Goal: Task Accomplishment & Management: Manage account settings

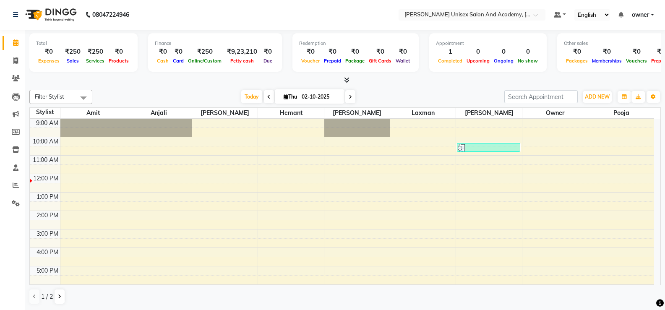
scroll to position [37, 0]
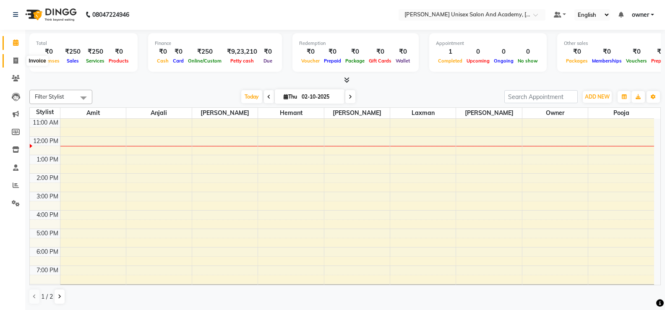
click at [15, 58] on icon at bounding box center [15, 61] width 5 height 6
select select "service"
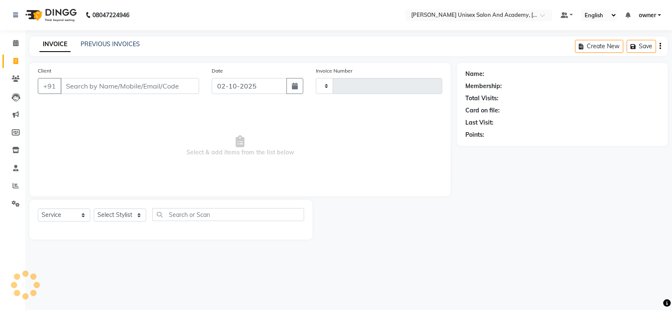
click at [155, 91] on input "Client" at bounding box center [129, 86] width 139 height 16
type input "4683"
select select "8060"
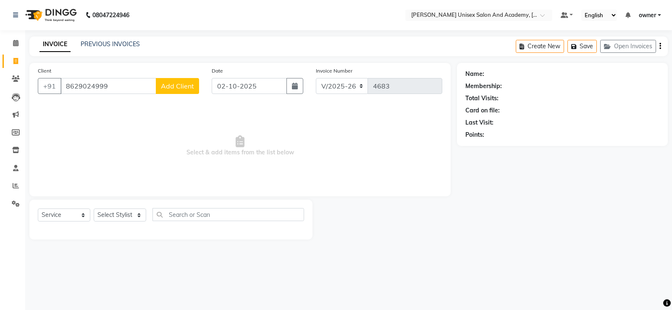
type input "8629024999"
click at [172, 81] on button "Add Client" at bounding box center [177, 86] width 43 height 16
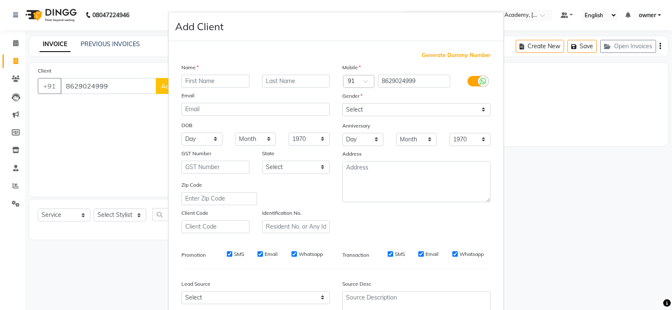
click at [223, 81] on input "text" at bounding box center [215, 81] width 68 height 13
click at [186, 80] on input "ritnjay" at bounding box center [215, 81] width 68 height 13
click at [187, 81] on input "ritnjay" at bounding box center [215, 81] width 68 height 13
type input "ritunjay"
click at [407, 110] on select "Select Male Female Other Prefer Not To Say" at bounding box center [416, 109] width 148 height 13
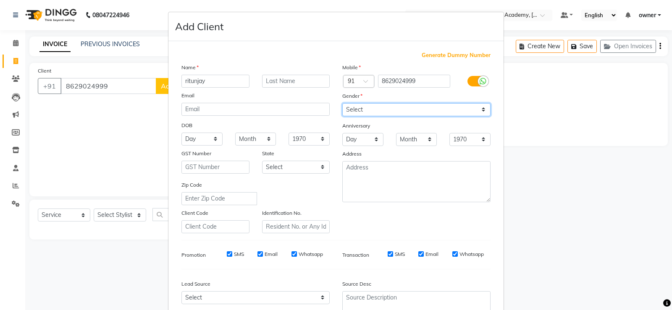
select select "[DEMOGRAPHIC_DATA]"
click at [342, 103] on select "Select Male Female Other Prefer Not To Say" at bounding box center [416, 109] width 148 height 13
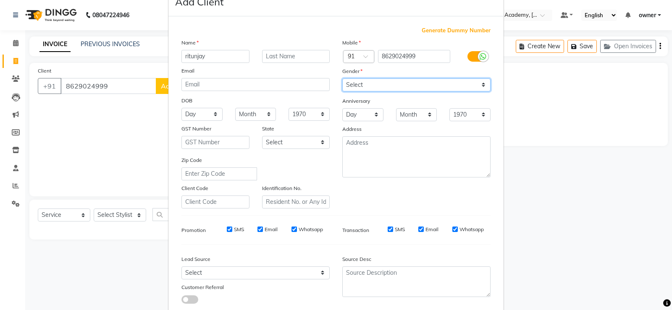
scroll to position [77, 0]
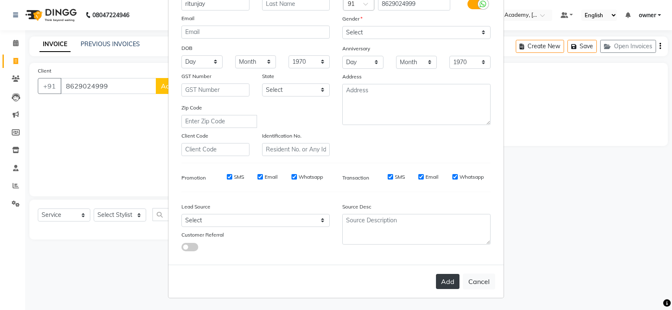
click at [448, 283] on button "Add" at bounding box center [448, 281] width 24 height 15
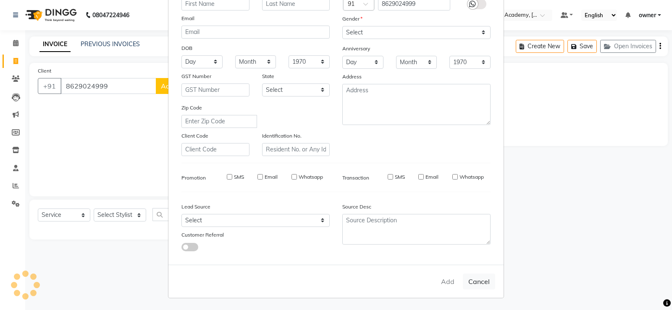
select select
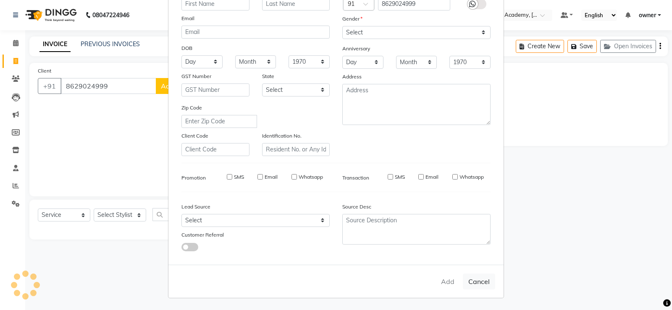
select select
checkbox input "false"
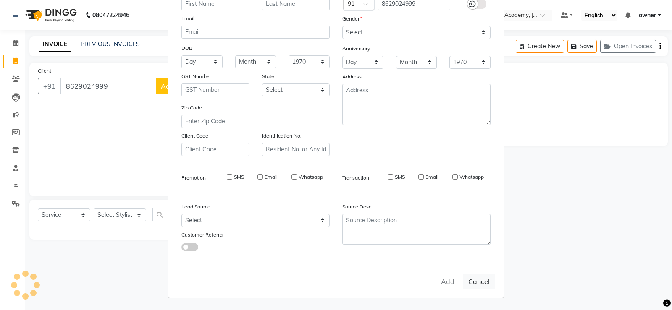
checkbox input "false"
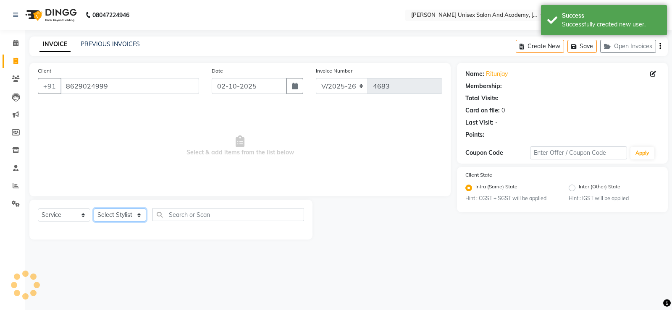
drag, startPoint x: 137, startPoint y: 216, endPoint x: 136, endPoint y: 209, distance: 6.8
click at [137, 215] on select "Select Stylist Amit anjali harry hemant kashish laxman mandeep kumar owner pooj…" at bounding box center [120, 215] width 52 height 13
click at [496, 15] on input "text" at bounding box center [470, 16] width 122 height 8
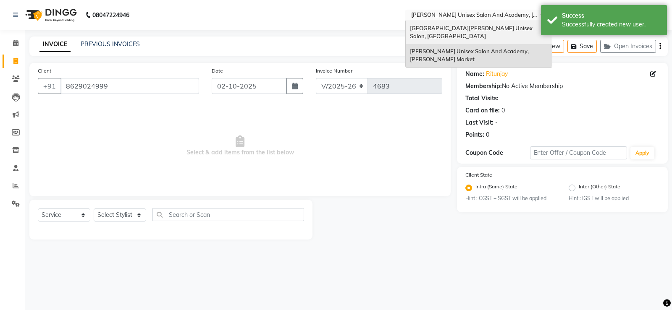
click at [454, 28] on span "[GEOGRAPHIC_DATA][PERSON_NAME] Unisex Salon, [GEOGRAPHIC_DATA]" at bounding box center [472, 32] width 124 height 15
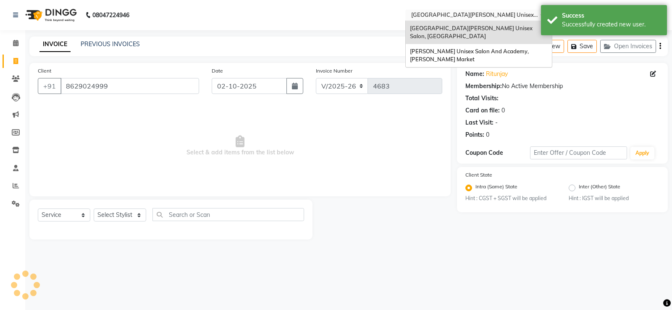
drag, startPoint x: 490, startPoint y: 16, endPoint x: 477, endPoint y: 51, distance: 37.4
click at [490, 16] on input "text" at bounding box center [470, 16] width 122 height 8
click at [477, 54] on div "[PERSON_NAME] Unisex Salon And Academy, [PERSON_NAME] Market" at bounding box center [479, 55] width 146 height 23
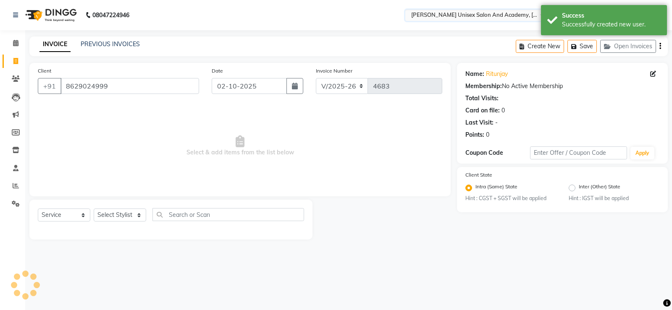
click at [497, 18] on input "text" at bounding box center [470, 16] width 122 height 8
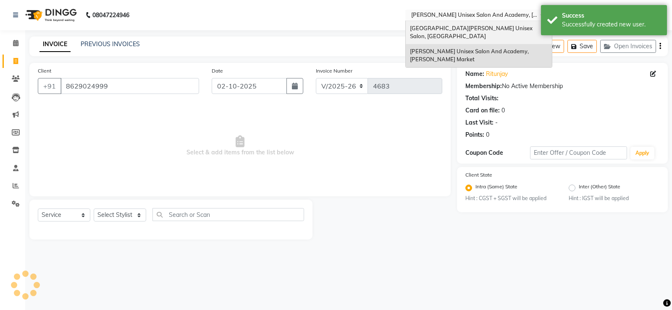
click at [487, 34] on div "[GEOGRAPHIC_DATA][PERSON_NAME] Unisex Salon, [GEOGRAPHIC_DATA]" at bounding box center [479, 32] width 146 height 23
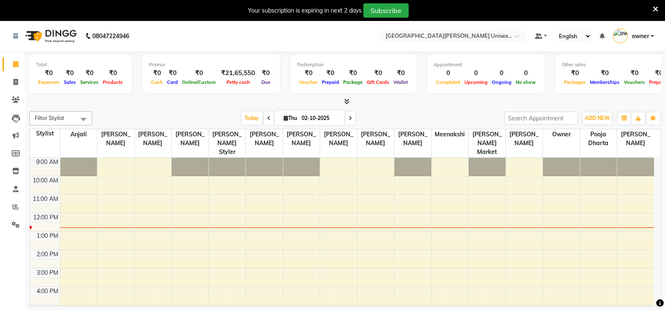
drag, startPoint x: 0, startPoint y: 0, endPoint x: 110, endPoint y: 298, distance: 317.7
click at [110, 305] on td at bounding box center [357, 309] width 594 height 9
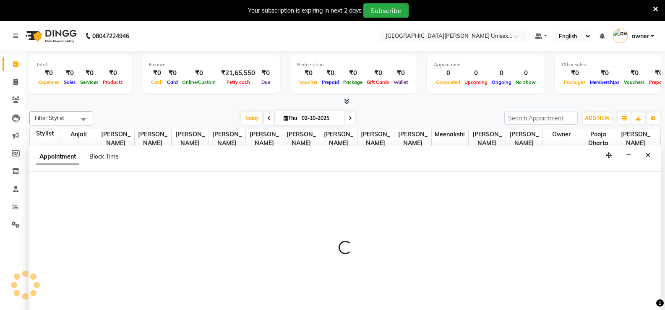
scroll to position [21, 0]
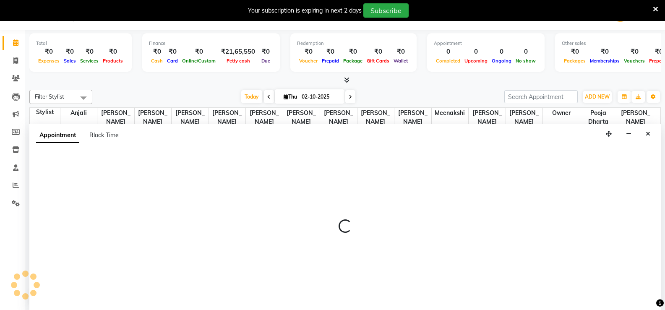
click at [167, 252] on div at bounding box center [345, 230] width 632 height 160
select select "59448"
select select "tentative"
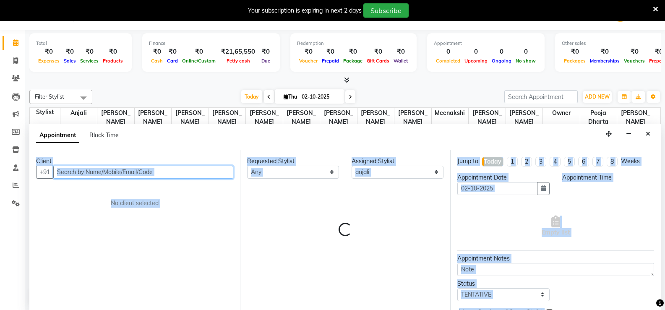
select select "1020"
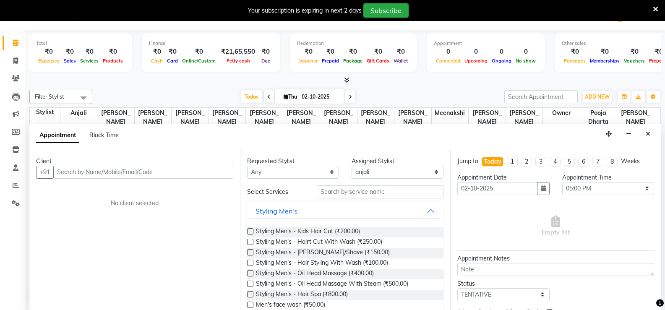
drag, startPoint x: 316, startPoint y: 134, endPoint x: 315, endPoint y: 139, distance: 4.6
click at [315, 139] on div "Appointment Block Time" at bounding box center [345, 137] width 632 height 26
click at [101, 136] on span "Block Time" at bounding box center [103, 135] width 29 height 8
select select "59448"
select select "1020"
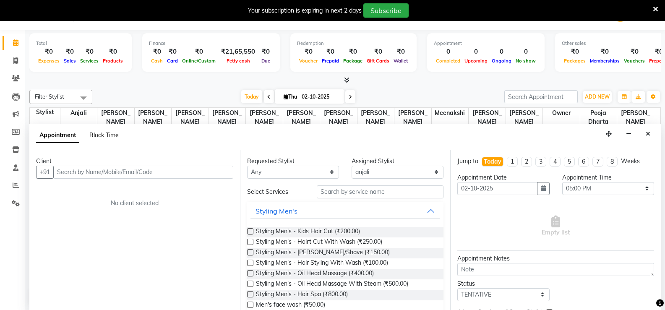
select select "1050"
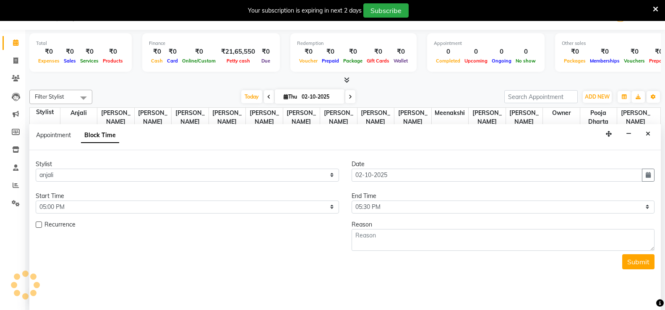
scroll to position [56, 0]
click at [60, 134] on span "Appointment" at bounding box center [53, 135] width 35 height 8
select select "tentative"
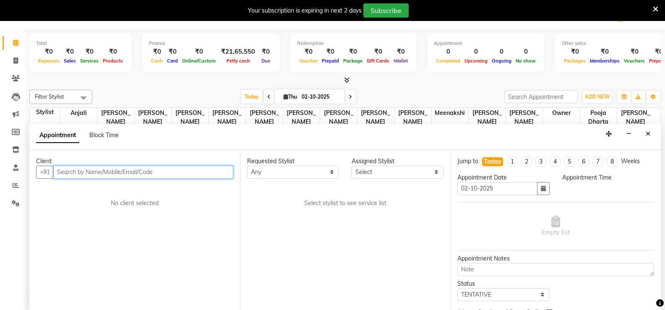
scroll to position [0, 0]
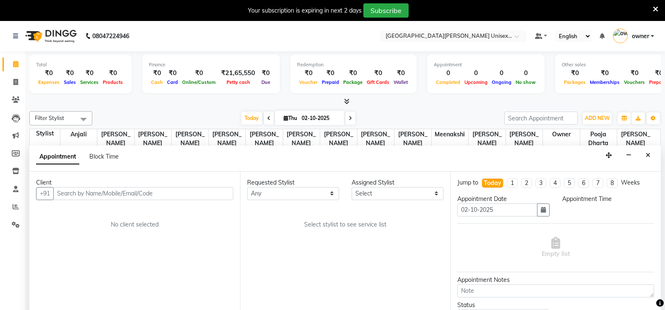
click at [657, 8] on icon at bounding box center [655, 9] width 5 height 8
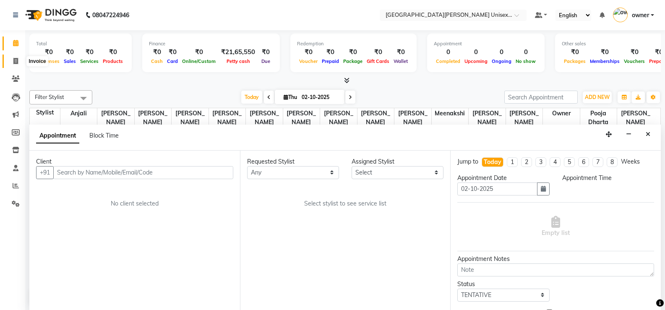
click at [19, 58] on span at bounding box center [15, 62] width 15 height 10
select select "service"
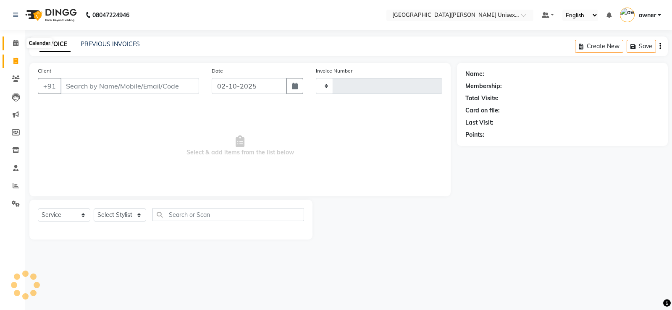
click at [14, 42] on icon at bounding box center [15, 43] width 5 height 6
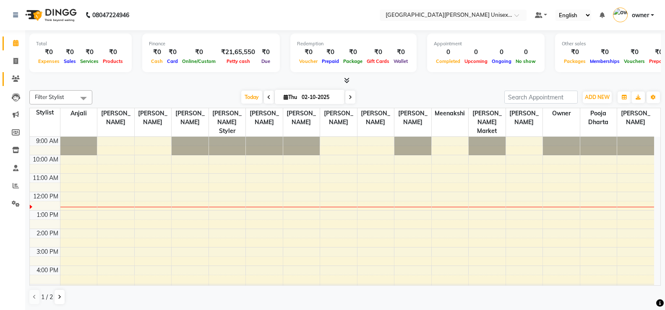
click at [13, 73] on link "Clients" at bounding box center [13, 79] width 20 height 14
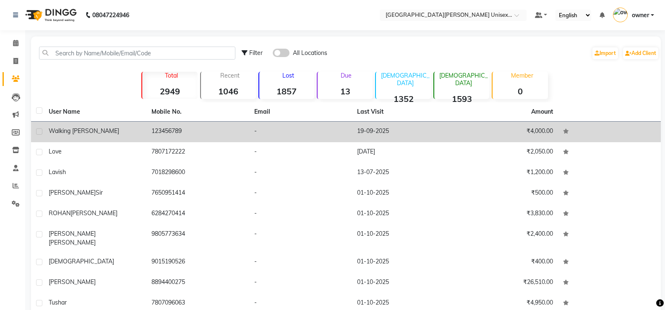
scroll to position [53, 0]
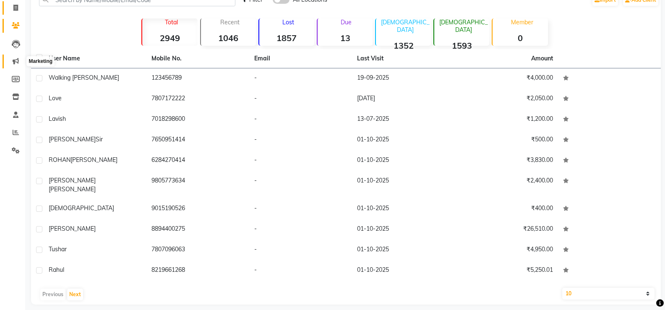
click at [14, 58] on icon at bounding box center [16, 61] width 6 height 6
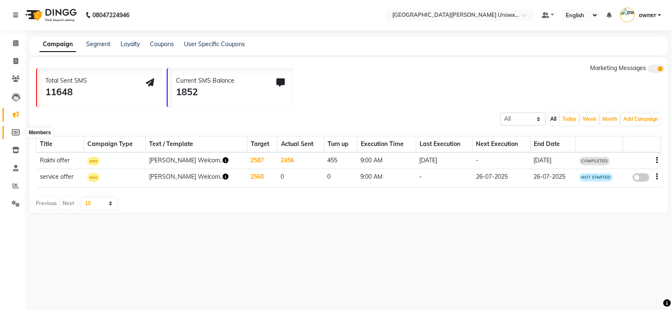
click at [12, 135] on span at bounding box center [15, 133] width 15 height 10
select select
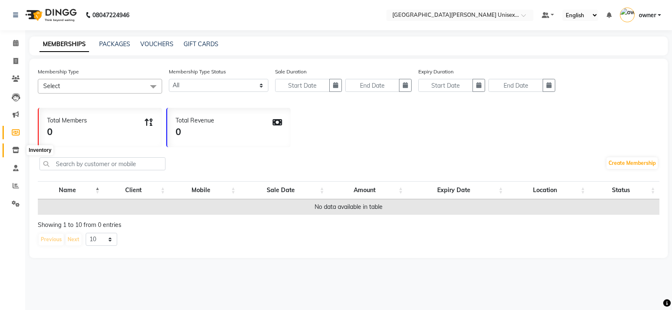
click at [13, 152] on icon at bounding box center [15, 150] width 7 height 6
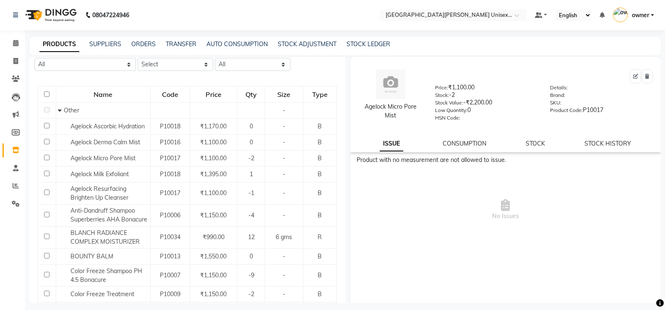
scroll to position [84, 0]
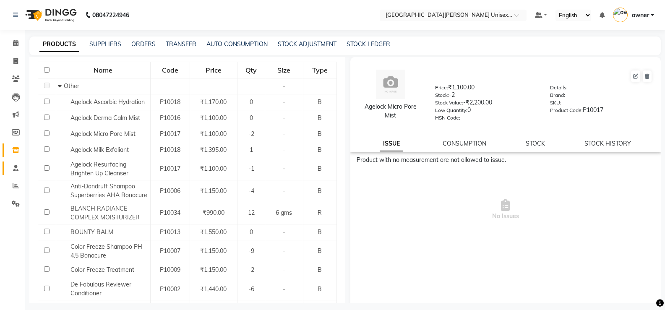
click at [14, 163] on link "Staff" at bounding box center [13, 169] width 20 height 14
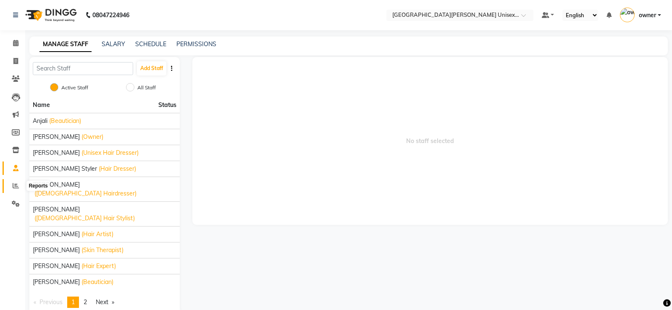
click at [16, 186] on icon at bounding box center [16, 186] width 6 height 6
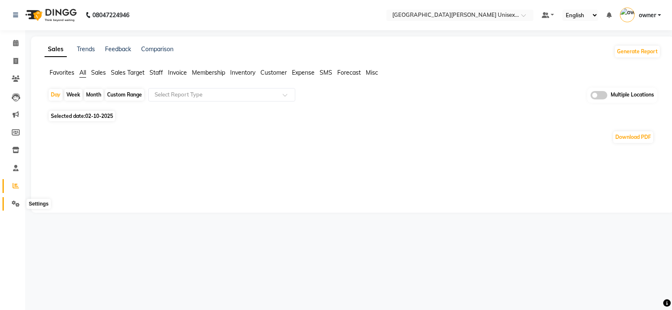
click at [17, 202] on icon at bounding box center [16, 204] width 8 height 6
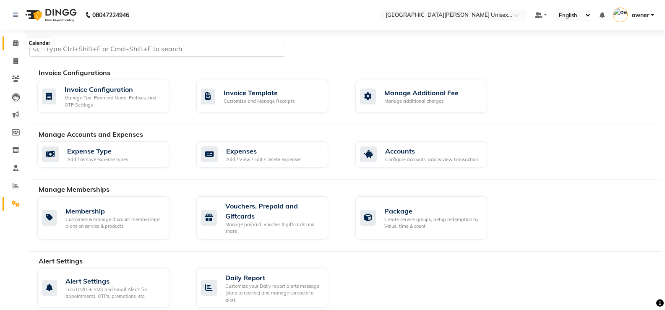
click at [15, 42] on icon at bounding box center [15, 43] width 5 height 6
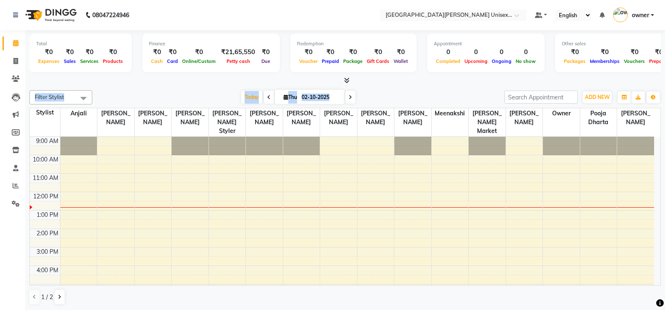
drag, startPoint x: 346, startPoint y: 79, endPoint x: 349, endPoint y: 90, distance: 11.7
click at [349, 91] on div "Total ₹0 Expenses ₹0 Sales ₹0 Services ₹0 Products Finance ₹0 Cash ₹0 Card ₹0 O…" at bounding box center [345, 170] width 640 height 280
click at [371, 79] on div at bounding box center [345, 80] width 632 height 9
click at [17, 57] on span at bounding box center [15, 62] width 15 height 10
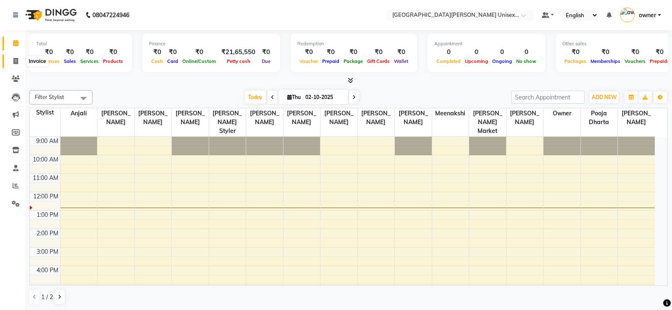
select select "service"
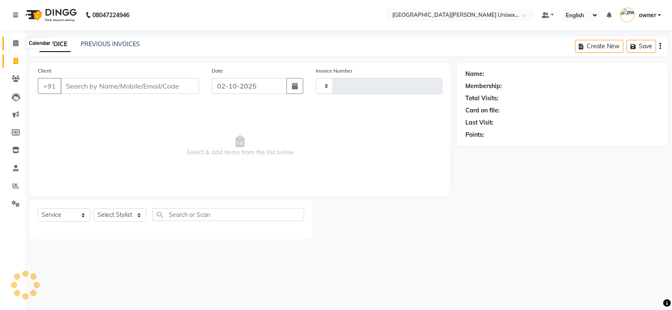
click at [15, 45] on icon at bounding box center [15, 43] width 5 height 6
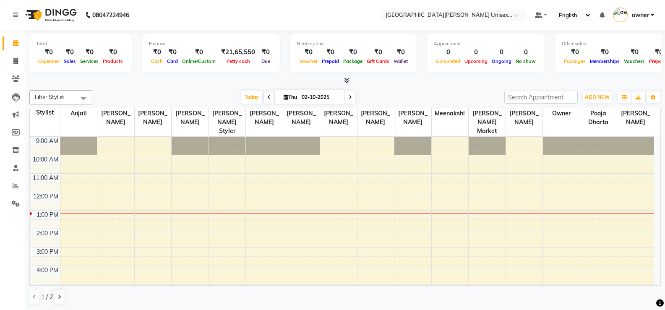
scroll to position [0, 0]
click at [430, 16] on input "text" at bounding box center [445, 15] width 122 height 8
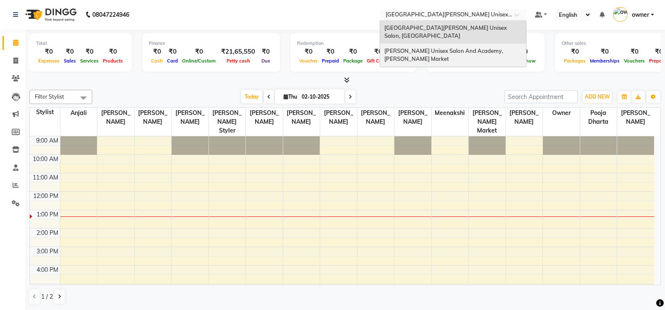
click at [435, 47] on span "[PERSON_NAME] Unisex Salon And Academy, [PERSON_NAME] Market" at bounding box center [445, 54] width 120 height 15
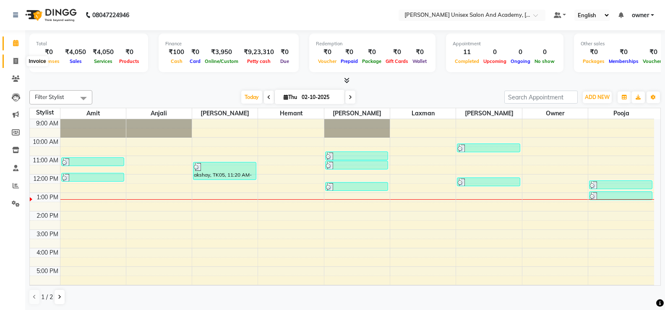
click at [19, 63] on span at bounding box center [15, 62] width 15 height 10
select select "service"
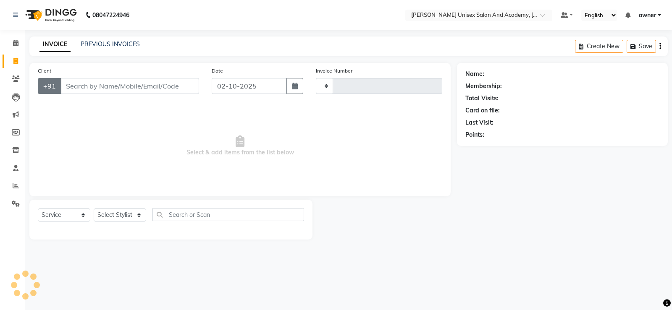
type input "4686"
select select "8060"
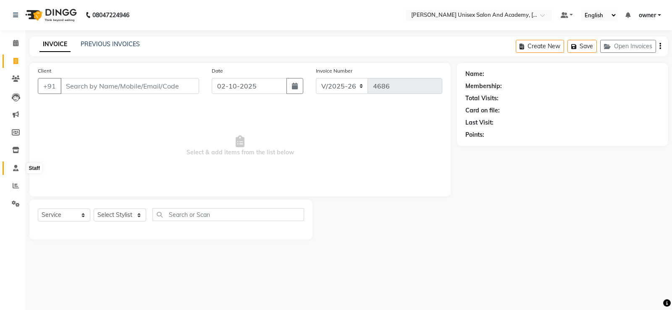
click at [14, 171] on icon at bounding box center [15, 168] width 5 height 6
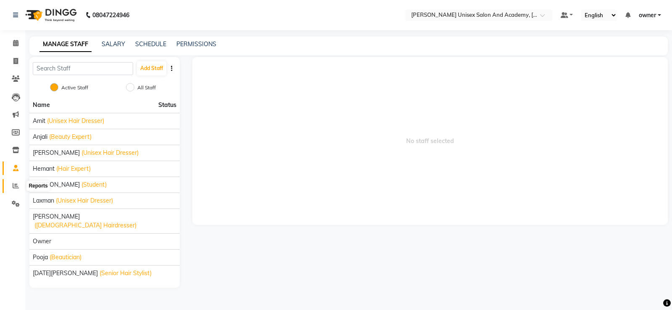
click at [18, 182] on span at bounding box center [15, 186] width 15 height 10
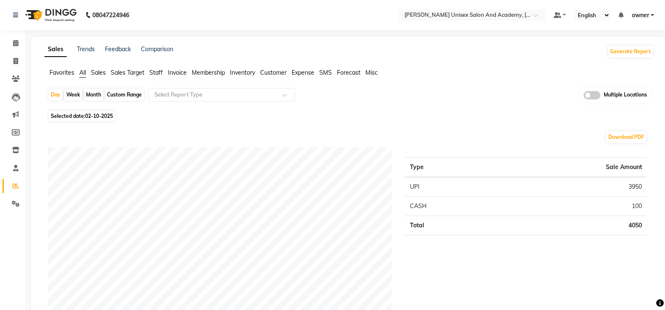
click at [95, 94] on div "Month" at bounding box center [93, 95] width 19 height 12
select select "10"
select select "2025"
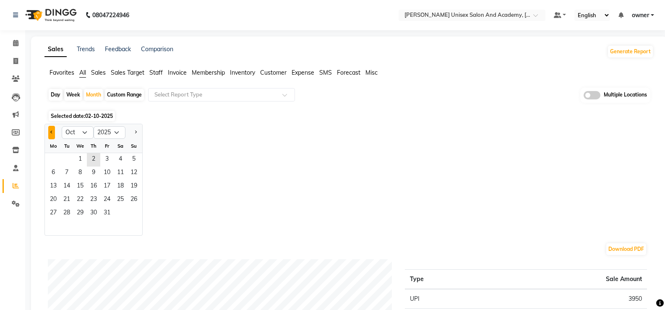
click at [50, 131] on button "Previous month" at bounding box center [51, 132] width 7 height 13
select select "9"
click at [55, 160] on span "1" at bounding box center [53, 159] width 13 height 13
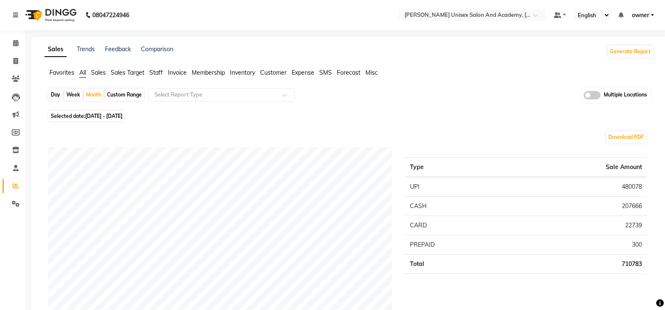
click at [158, 71] on span "Staff" at bounding box center [155, 73] width 13 height 8
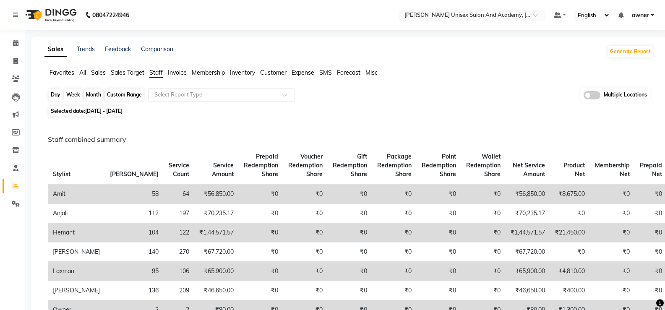
click at [100, 95] on div "Month" at bounding box center [93, 95] width 19 height 12
select select "9"
select select "2025"
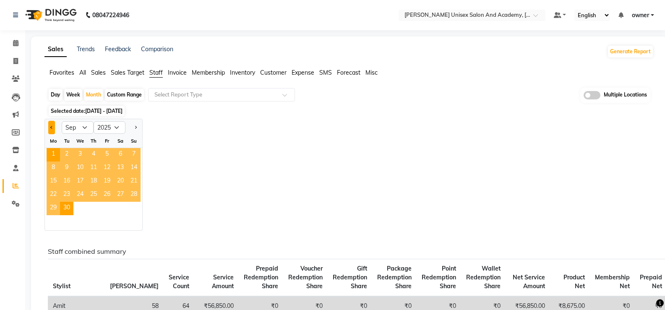
click at [55, 129] on button "Previous month" at bounding box center [51, 127] width 7 height 13
select select "8"
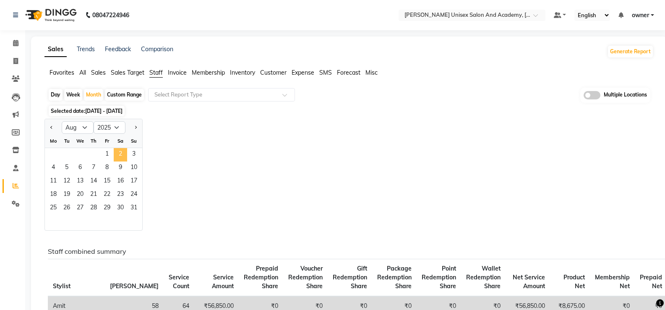
click at [114, 154] on span "2" at bounding box center [120, 154] width 13 height 13
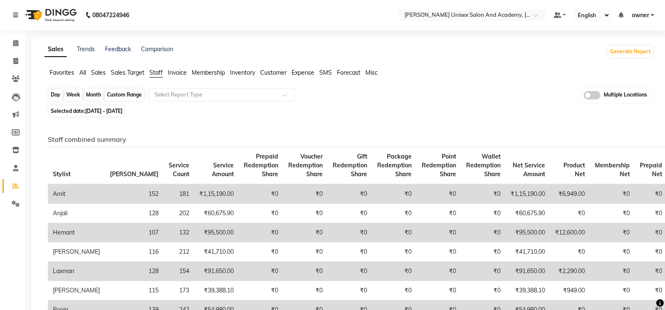
click at [93, 96] on div "Month" at bounding box center [93, 95] width 19 height 12
select select "8"
select select "2025"
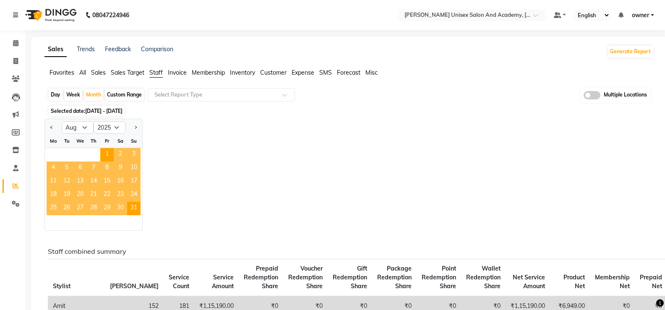
drag, startPoint x: 52, startPoint y: 128, endPoint x: 60, endPoint y: 131, distance: 8.4
click at [52, 127] on span "Previous month" at bounding box center [51, 127] width 3 height 3
select select "7"
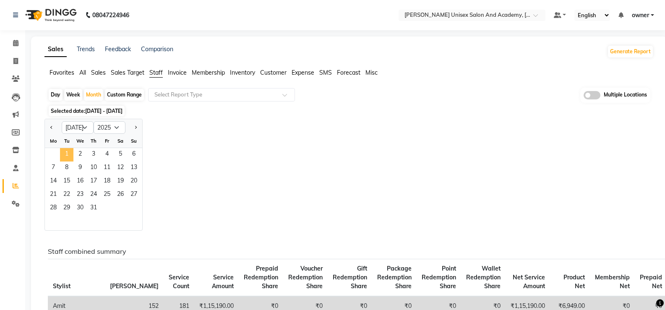
click at [68, 153] on span "1" at bounding box center [66, 154] width 13 height 13
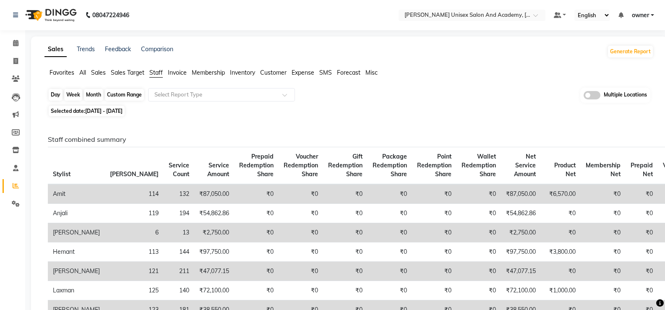
click at [98, 94] on div "Month" at bounding box center [93, 95] width 19 height 12
select select "7"
select select "2025"
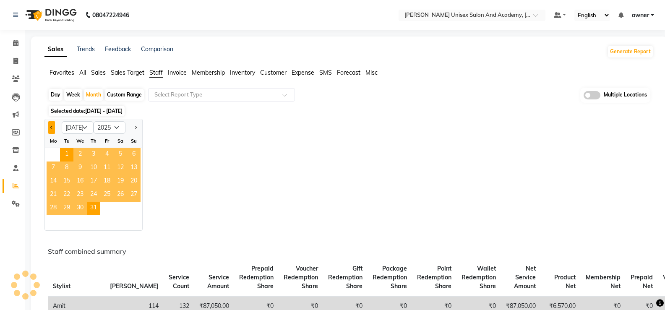
click at [50, 129] on button "Previous month" at bounding box center [51, 127] width 7 height 13
select select "6"
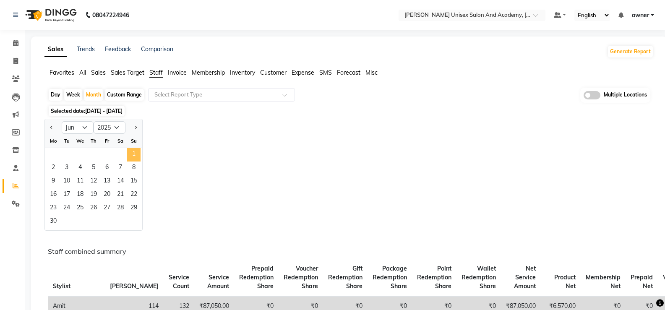
click at [136, 157] on span "1" at bounding box center [133, 154] width 13 height 13
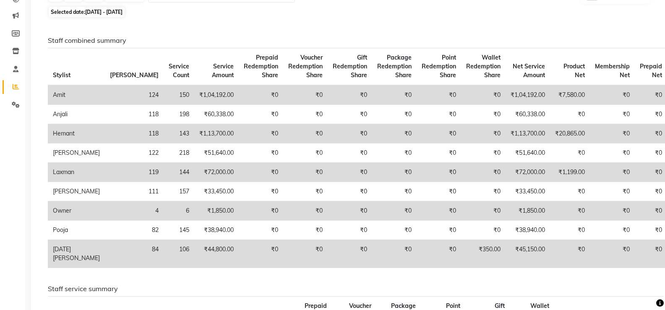
scroll to position [42, 0]
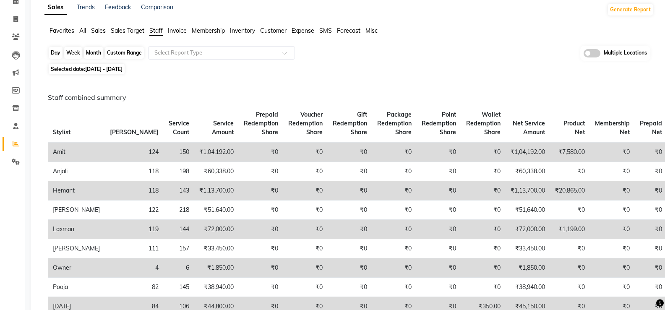
click at [94, 51] on div "Month" at bounding box center [93, 53] width 19 height 12
select select "6"
select select "2025"
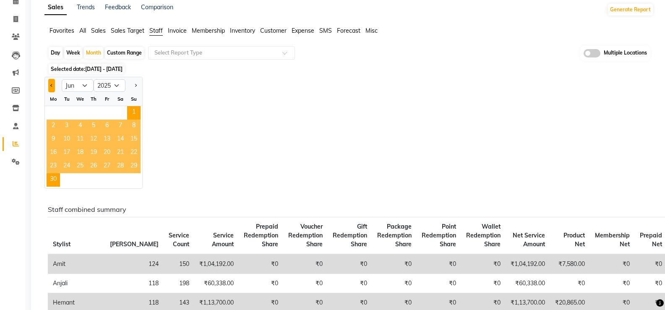
click at [53, 84] on button "Previous month" at bounding box center [51, 85] width 7 height 13
select select "5"
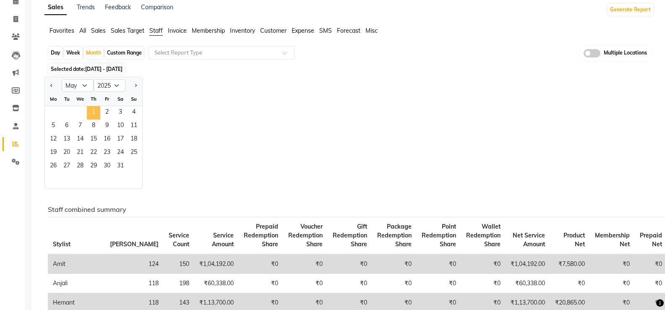
click at [92, 115] on span "1" at bounding box center [93, 112] width 13 height 13
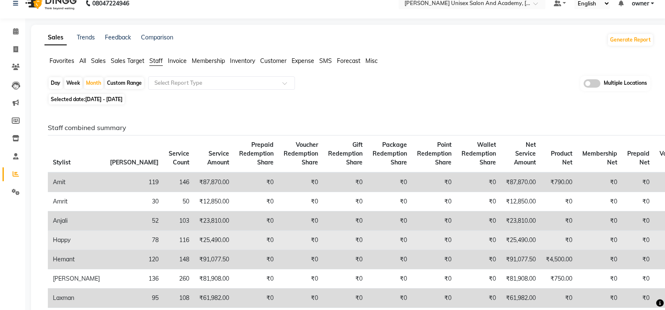
scroll to position [0, 0]
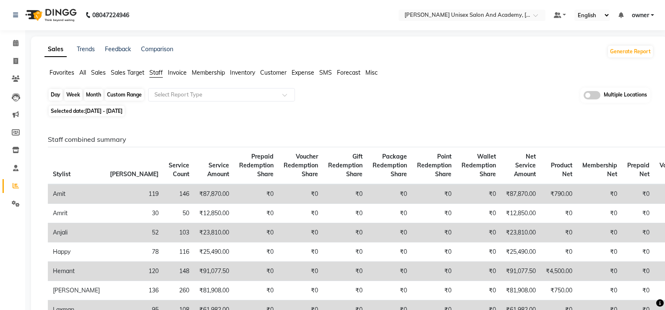
click at [96, 96] on div "Month" at bounding box center [93, 95] width 19 height 12
select select "5"
select select "2025"
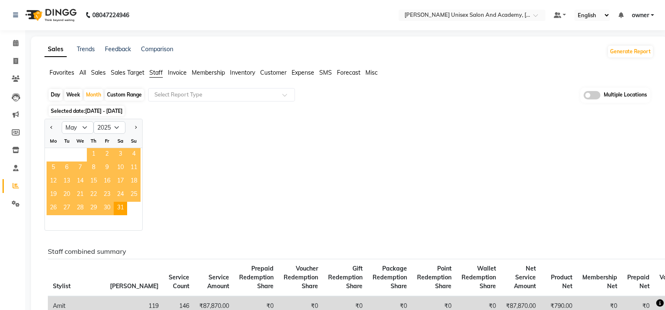
click at [92, 154] on span "1" at bounding box center [93, 154] width 13 height 13
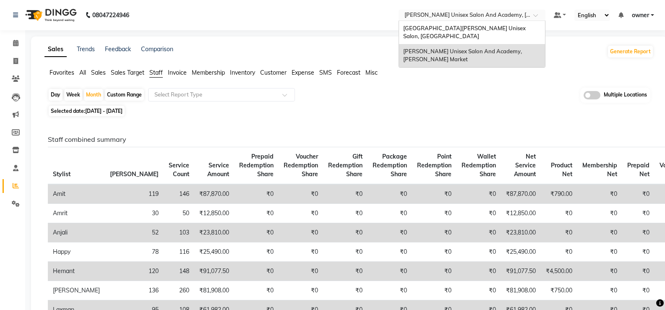
click at [467, 13] on input "text" at bounding box center [464, 16] width 122 height 8
click at [482, 32] on div "[GEOGRAPHIC_DATA][PERSON_NAME] Unisex Salon, [GEOGRAPHIC_DATA]" at bounding box center [472, 32] width 146 height 23
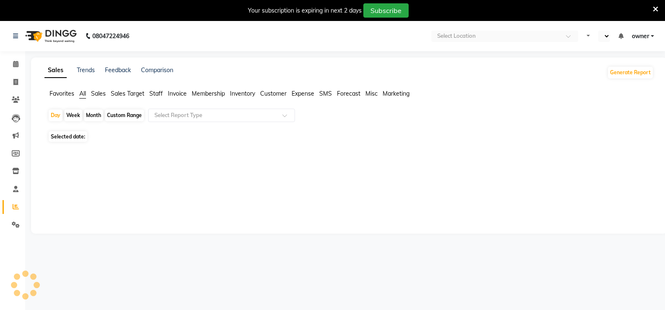
select select "en"
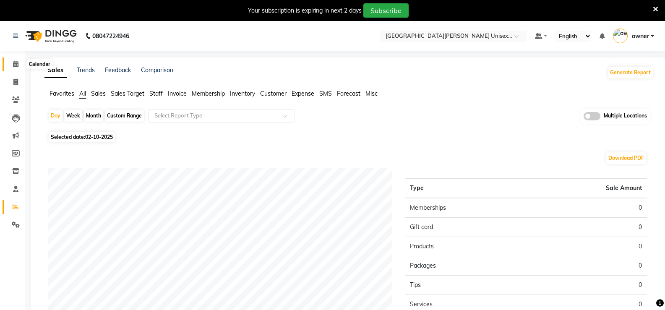
click at [23, 65] on span at bounding box center [15, 65] width 15 height 10
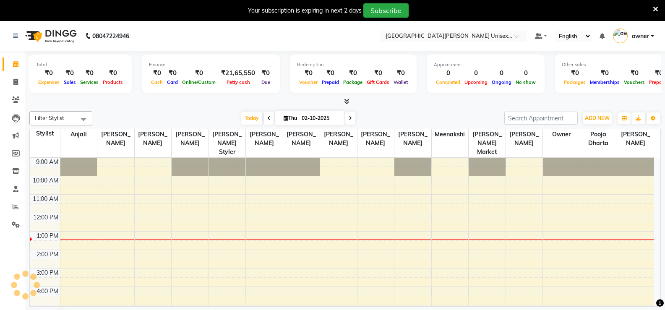
click at [23, 87] on li "Invoice" at bounding box center [12, 82] width 25 height 18
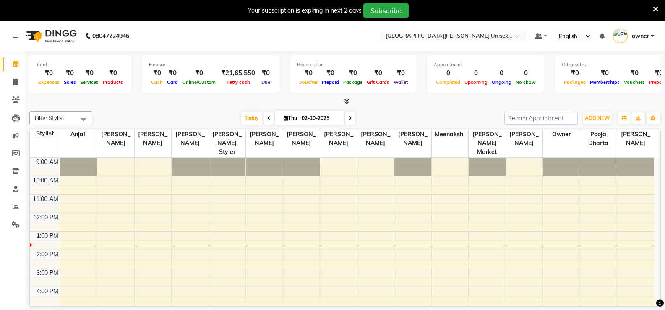
click at [52, 123] on span "Filter Stylist" at bounding box center [60, 118] width 63 height 14
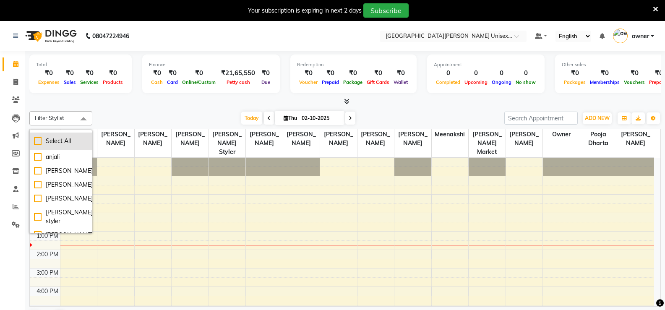
click at [42, 139] on div "Select All" at bounding box center [61, 141] width 54 height 9
checkbox input "true"
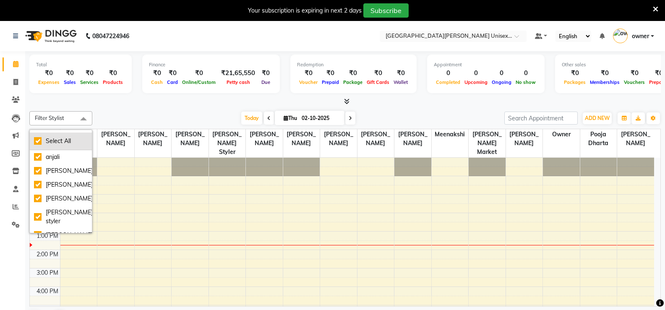
checkbox input "true"
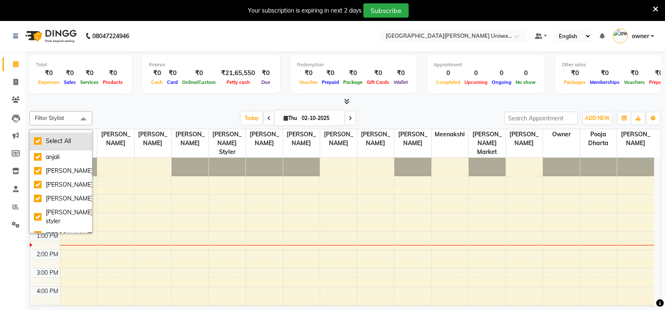
checkbox input "true"
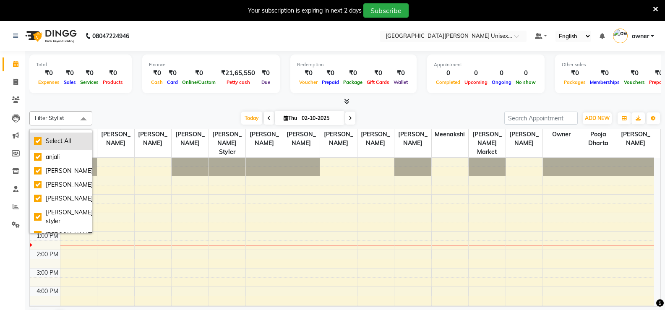
checkbox input "true"
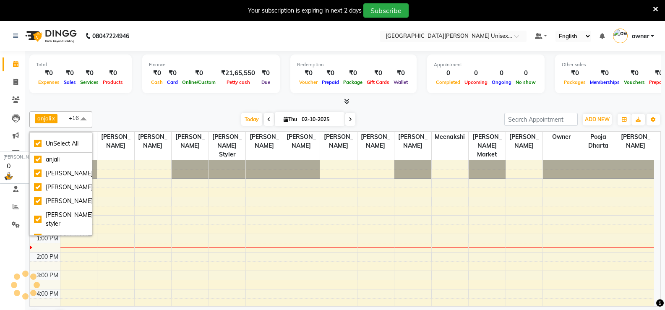
scroll to position [21, 0]
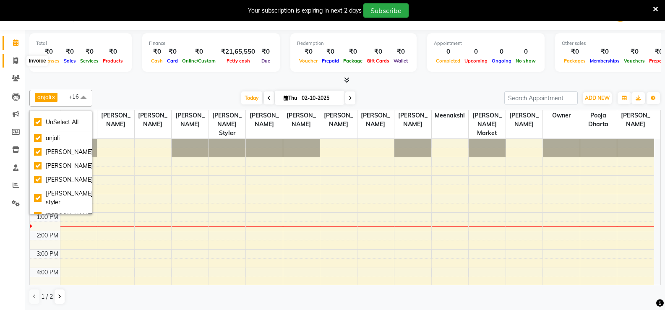
click at [18, 63] on span at bounding box center [15, 61] width 15 height 10
select select "service"
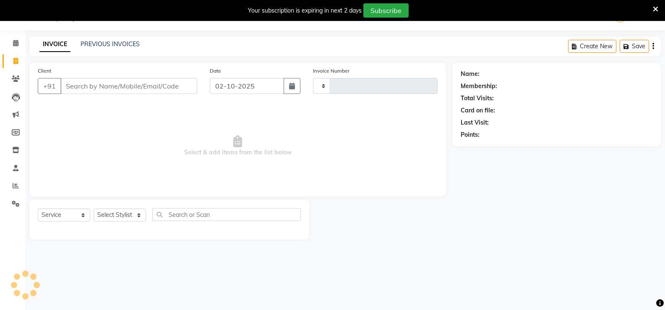
type input "3494"
select select "7055"
click at [16, 168] on icon at bounding box center [15, 168] width 5 height 6
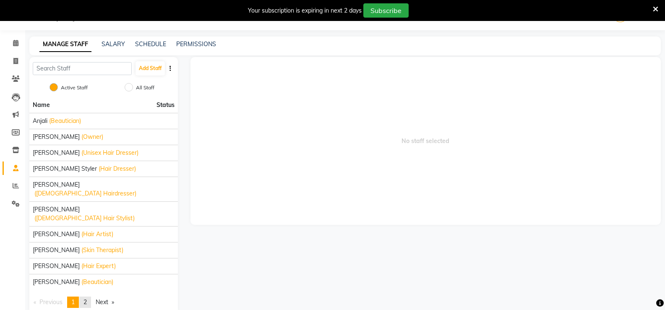
click at [86, 299] on span "2" at bounding box center [85, 303] width 3 height 8
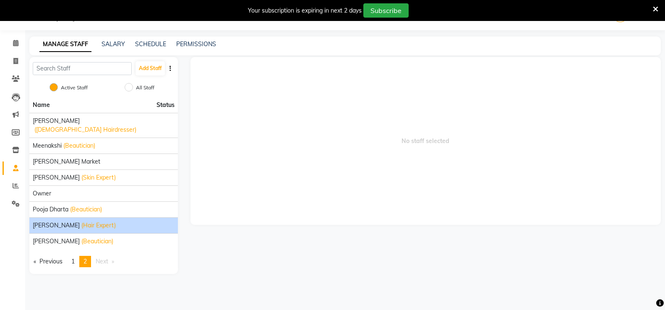
click at [111, 221] on div "SAHIL ANAND (Hair Expert)" at bounding box center [104, 225] width 142 height 9
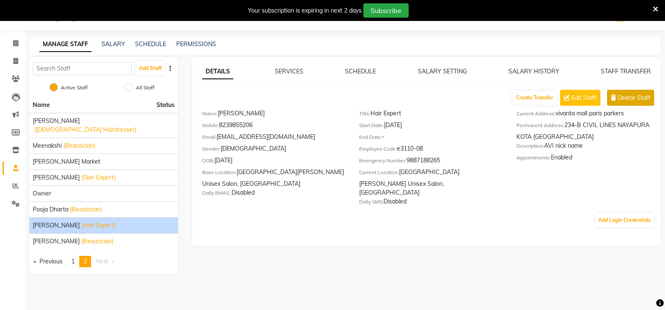
click at [629, 103] on button "Delete Staff" at bounding box center [631, 98] width 47 height 16
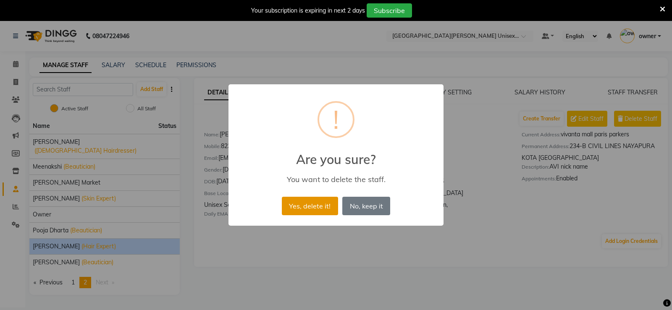
click at [301, 208] on button "Yes, delete it!" at bounding box center [310, 206] width 56 height 18
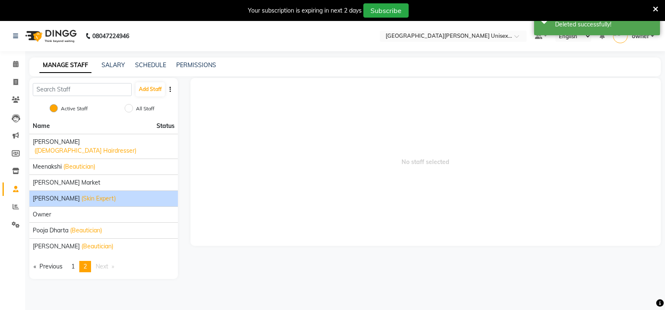
click at [110, 194] on span "(Skin Expert)" at bounding box center [98, 198] width 34 height 9
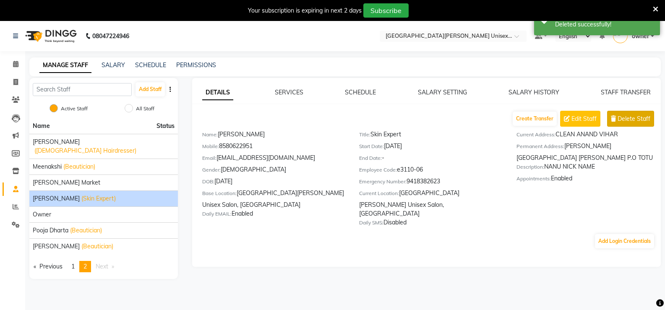
click at [625, 124] on button "Delete Staff" at bounding box center [631, 119] width 47 height 16
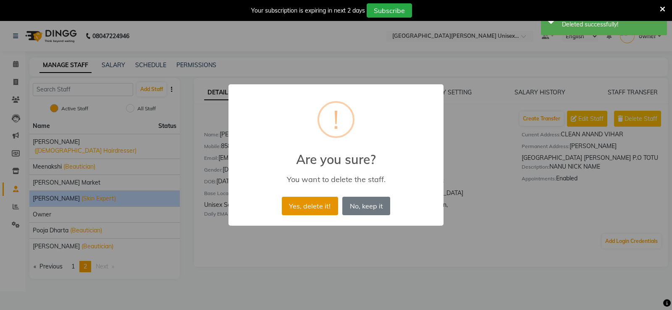
click at [295, 214] on button "Yes, delete it!" at bounding box center [310, 206] width 56 height 18
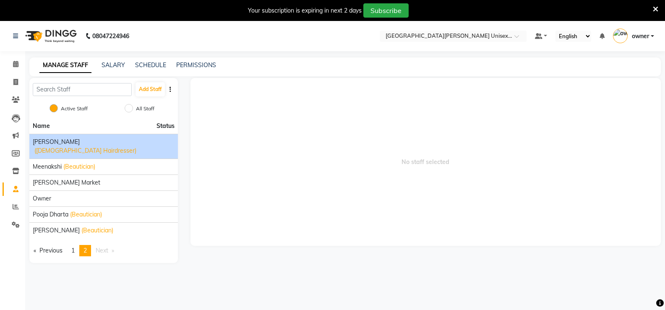
click at [125, 147] on span "(Male Hairdresser)" at bounding box center [85, 151] width 102 height 9
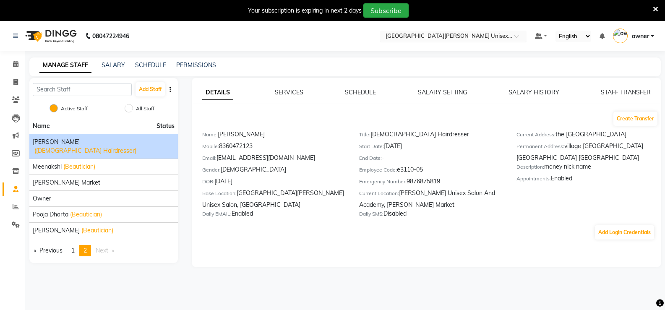
click at [412, 38] on input "text" at bounding box center [445, 37] width 122 height 8
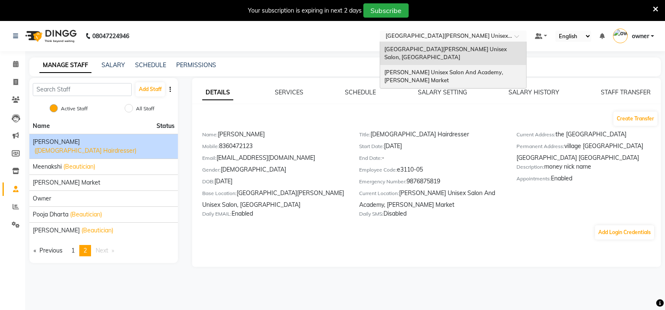
click at [408, 69] on span "Paris Parkers Unisex Salon And Academy, Murari Market" at bounding box center [445, 76] width 120 height 15
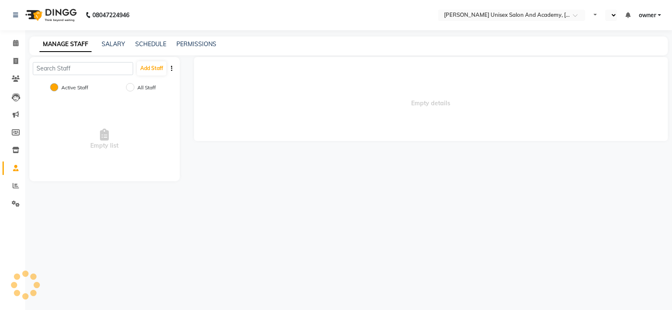
select select "en"
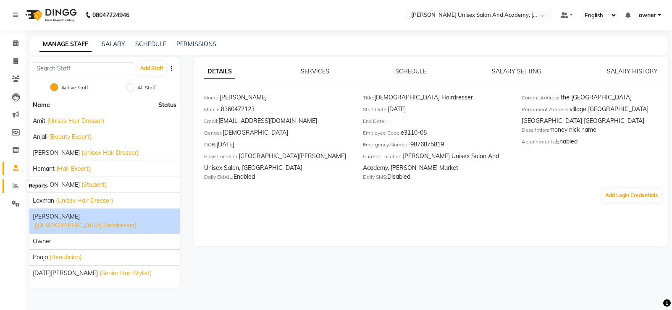
click at [18, 186] on icon at bounding box center [16, 186] width 6 height 6
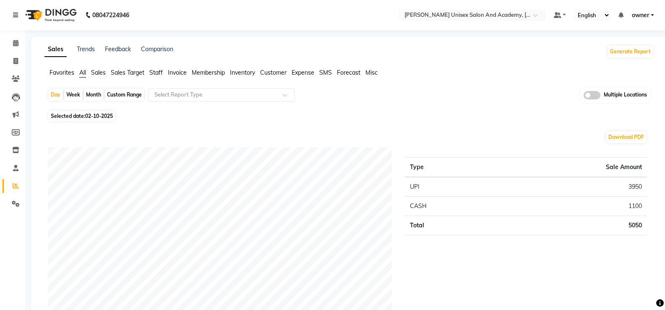
click at [163, 71] on span "Staff" at bounding box center [155, 73] width 13 height 8
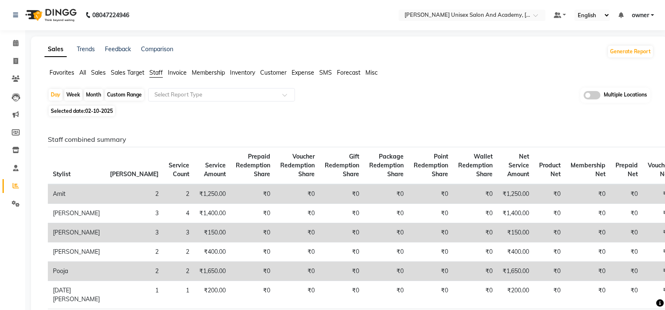
click at [156, 75] on span "Staff" at bounding box center [155, 73] width 13 height 8
click at [164, 97] on input "text" at bounding box center [213, 95] width 121 height 8
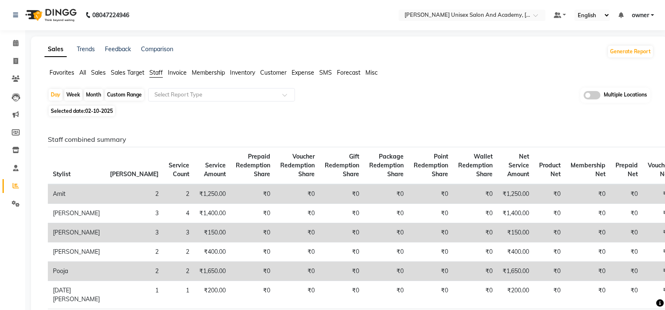
drag, startPoint x: 375, startPoint y: 105, endPoint x: 263, endPoint y: 116, distance: 112.3
click at [175, 95] on input "text" at bounding box center [213, 95] width 121 height 8
click at [191, 97] on input "text" at bounding box center [213, 95] width 121 height 8
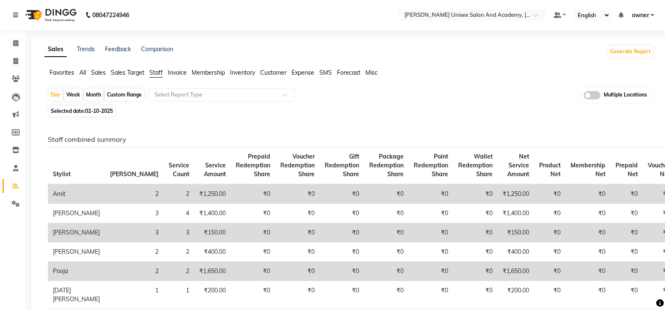
drag, startPoint x: 251, startPoint y: 116, endPoint x: 177, endPoint y: 115, distance: 73.9
click at [177, 115] on div "Selected date: 02-10-2025" at bounding box center [351, 111] width 606 height 9
click at [18, 64] on span at bounding box center [15, 62] width 15 height 10
select select "service"
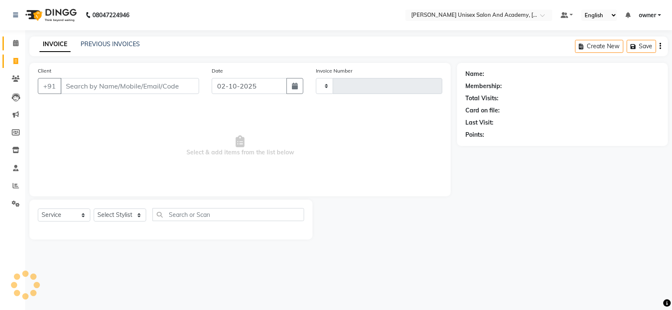
type input "4688"
select select "8060"
click at [18, 44] on icon at bounding box center [15, 43] width 5 height 6
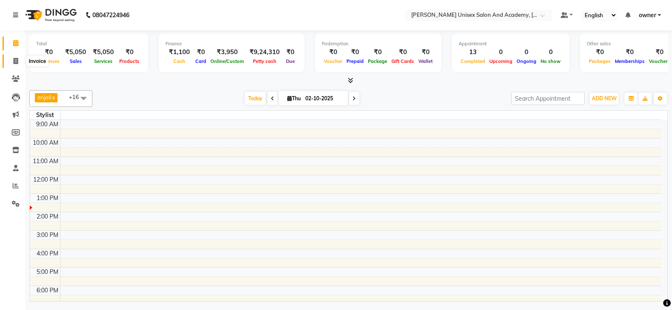
click at [17, 62] on icon at bounding box center [15, 61] width 5 height 6
select select "8060"
select select "service"
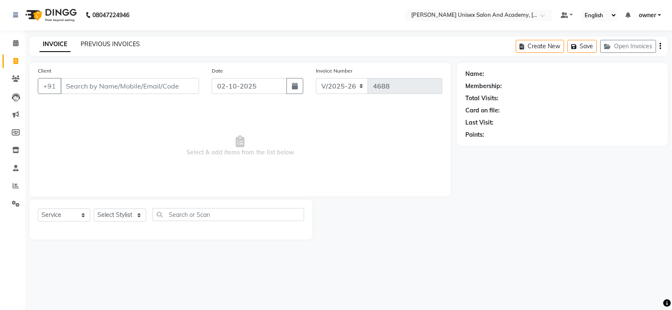
click at [127, 45] on link "PREVIOUS INVOICES" at bounding box center [110, 44] width 59 height 8
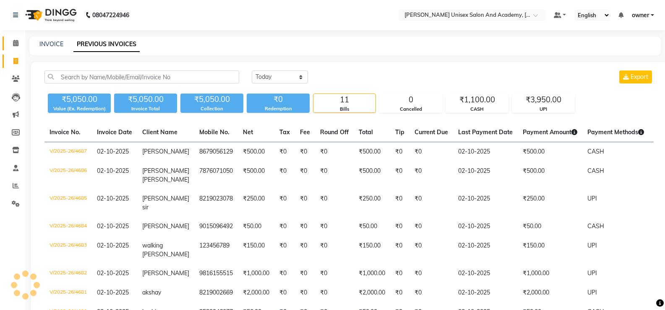
click at [16, 46] on span at bounding box center [15, 44] width 15 height 10
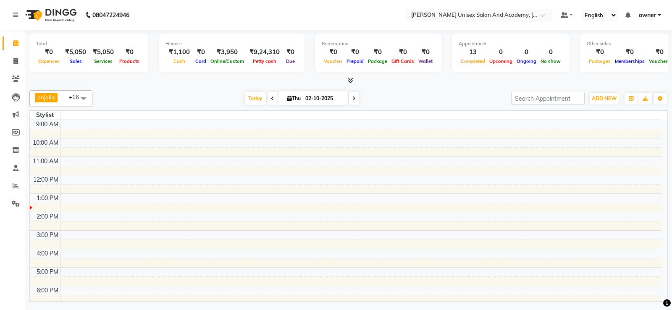
click at [493, 14] on input "text" at bounding box center [470, 16] width 122 height 8
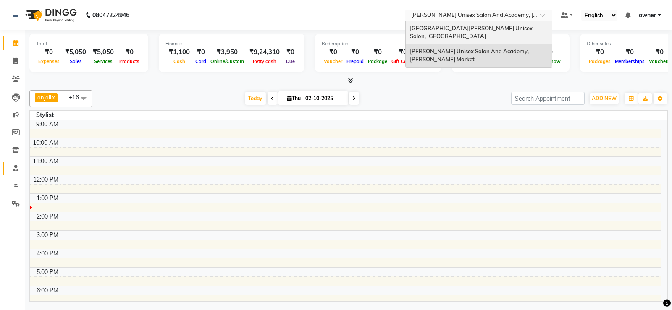
click at [15, 172] on span at bounding box center [15, 169] width 15 height 10
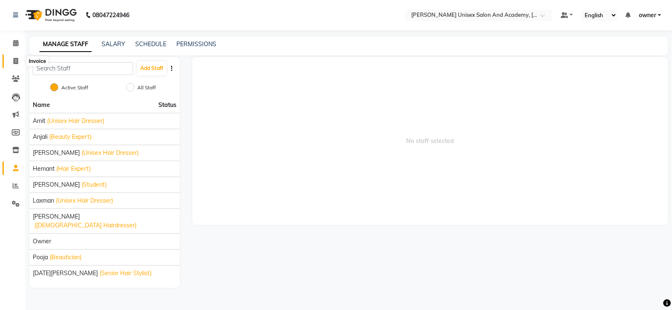
click at [12, 63] on span at bounding box center [15, 62] width 15 height 10
select select "service"
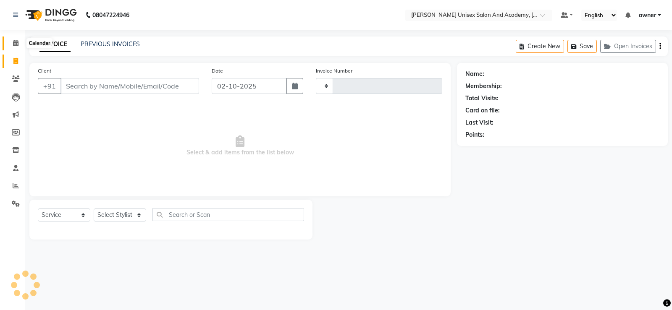
type input "4688"
select select "8060"
click at [17, 45] on icon at bounding box center [15, 43] width 5 height 6
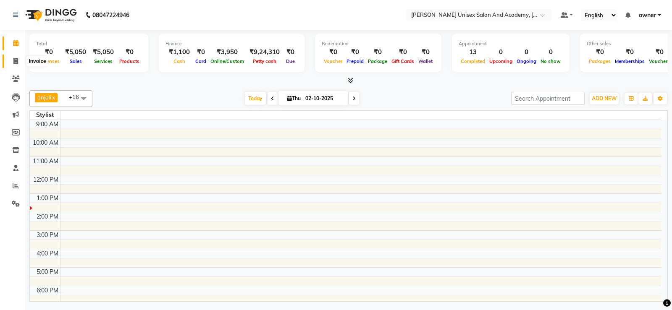
click at [21, 58] on span at bounding box center [15, 62] width 15 height 10
select select "service"
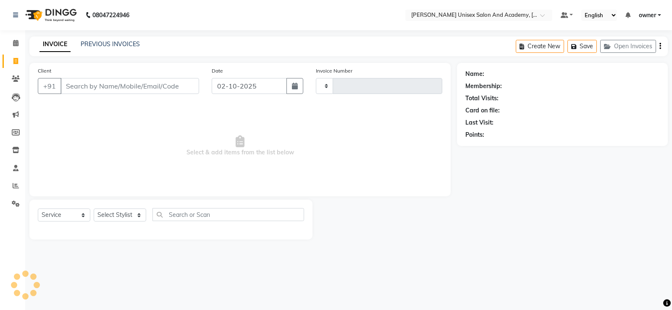
type input "4688"
select select "8060"
click at [11, 44] on span at bounding box center [15, 44] width 15 height 10
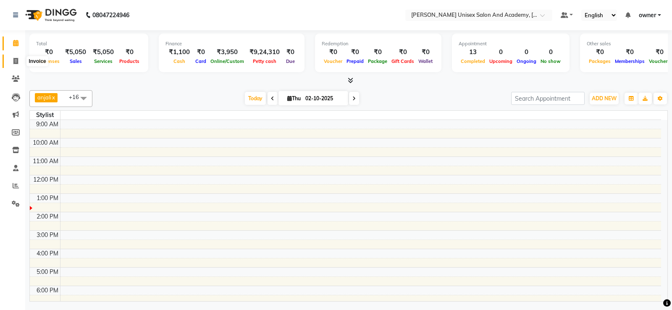
click at [18, 63] on span at bounding box center [15, 62] width 15 height 10
select select "service"
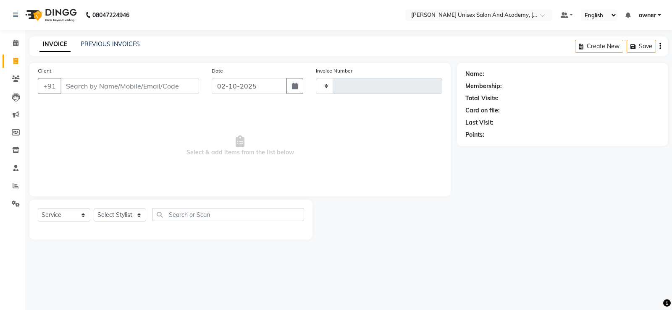
type input "4688"
select select "8060"
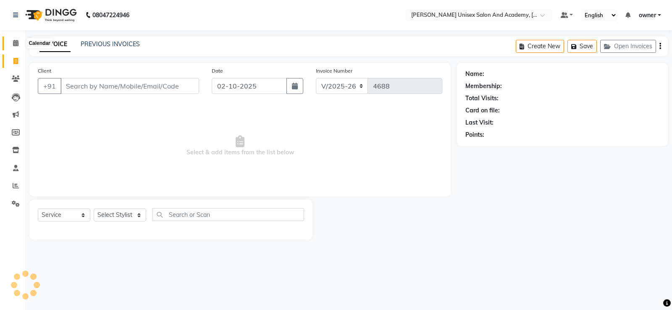
click at [19, 42] on span at bounding box center [15, 44] width 15 height 10
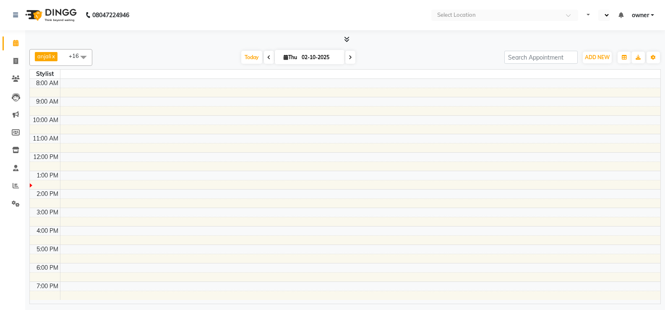
select select "en"
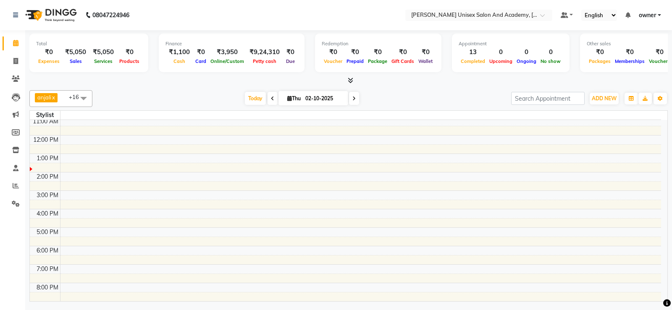
drag, startPoint x: 0, startPoint y: 0, endPoint x: 217, endPoint y: 20, distance: 217.5
click at [216, 20] on nav "08047224946 Select Location × [GEOGRAPHIC_DATA] Parkers Unisex Salon And Academ…" at bounding box center [336, 15] width 672 height 30
click at [16, 56] on link "Invoice" at bounding box center [13, 62] width 20 height 14
select select "service"
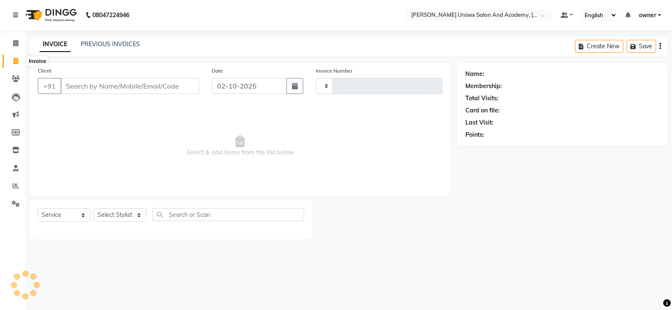
type input "4689"
select select "8060"
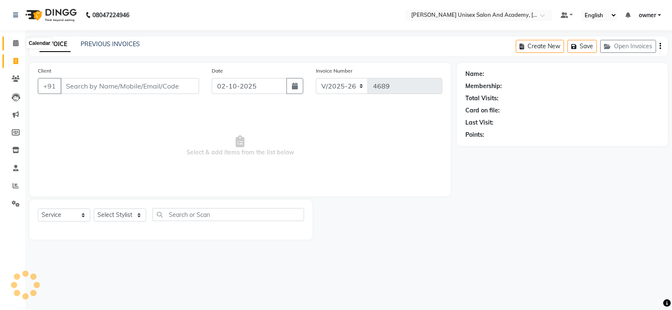
click at [18, 43] on icon at bounding box center [15, 43] width 5 height 6
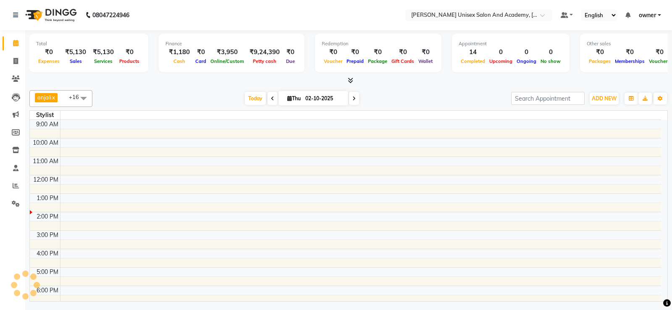
scroll to position [40, 0]
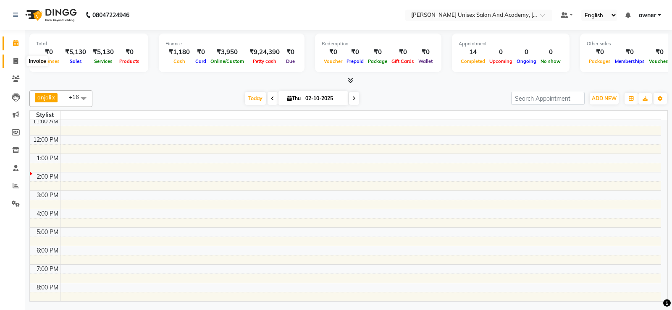
click at [17, 61] on icon at bounding box center [15, 61] width 5 height 6
select select "service"
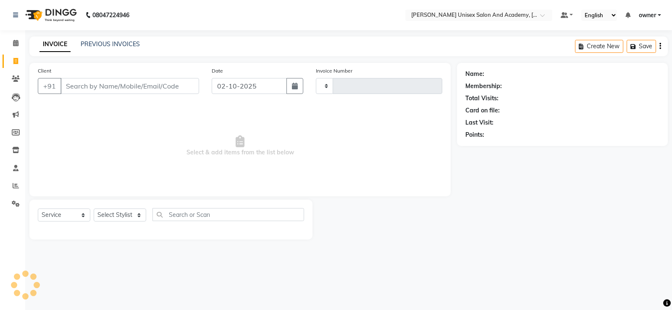
type input "4689"
select select "8060"
click at [16, 45] on icon at bounding box center [15, 43] width 5 height 6
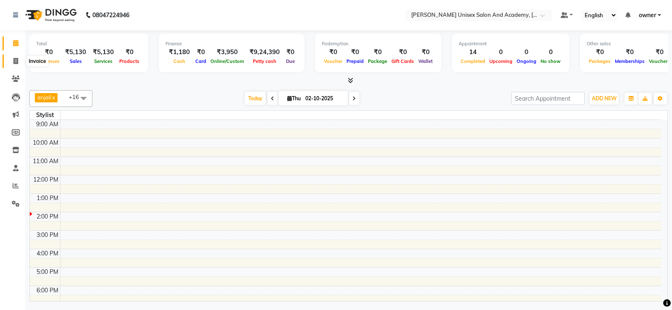
drag, startPoint x: 17, startPoint y: 60, endPoint x: 13, endPoint y: 65, distance: 6.0
click at [17, 59] on icon at bounding box center [15, 61] width 5 height 6
select select "service"
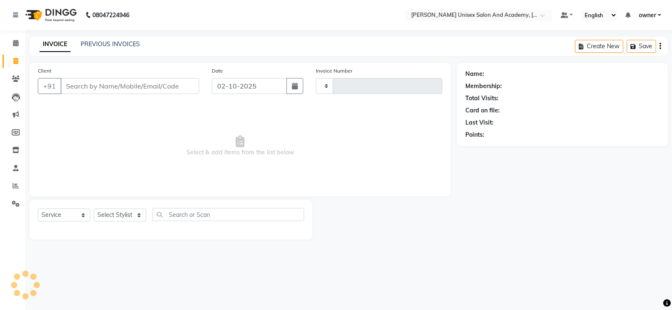
type input "4690"
select select "8060"
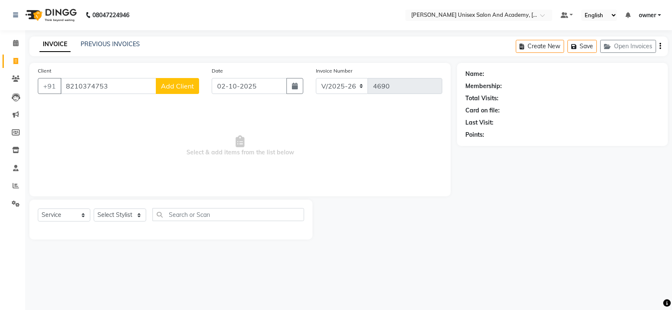
type input "8210374753"
click at [171, 89] on span "Add Client" at bounding box center [177, 86] width 33 height 8
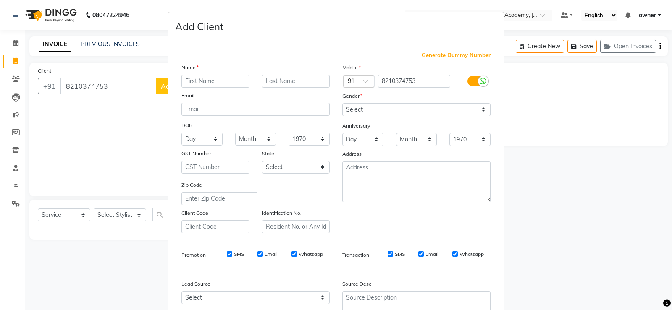
click at [106, 86] on ngb-modal-window "Add Client Generate Dummy Number Name Email DOB Day 01 02 03 04 05 06 07 08 09 …" at bounding box center [336, 155] width 672 height 310
click at [100, 87] on ngb-modal-window "Add Client Generate Dummy Number Name Email DOB Day 01 02 03 04 05 06 07 08 09 …" at bounding box center [336, 155] width 672 height 310
click at [411, 80] on input "8210374753" at bounding box center [414, 81] width 73 height 13
type input "8210374713"
click at [220, 83] on input "text" at bounding box center [215, 81] width 68 height 13
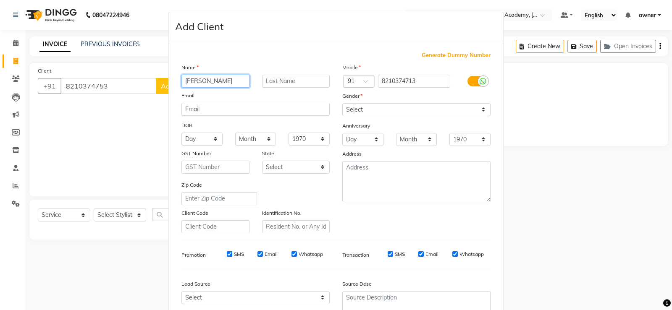
type input "[PERSON_NAME]"
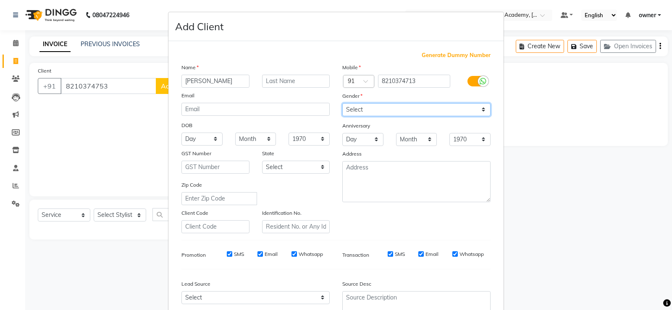
click at [404, 109] on select "Select Male Female Other Prefer Not To Say" at bounding box center [416, 109] width 148 height 13
select select "female"
click at [342, 103] on select "Select Male Female Other Prefer Not To Say" at bounding box center [416, 109] width 148 height 13
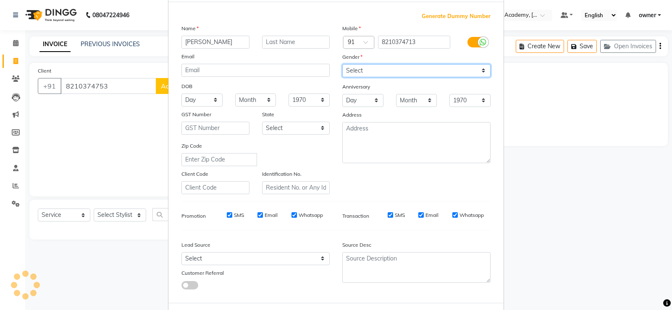
scroll to position [77, 0]
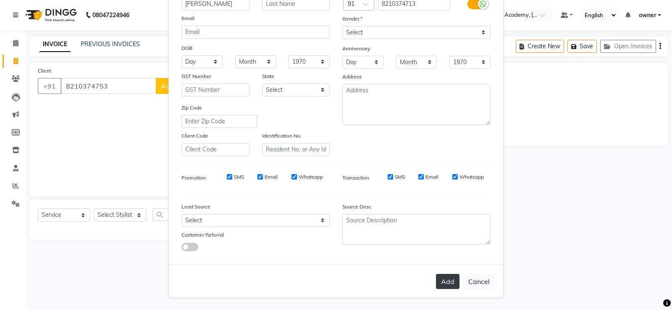
click at [441, 281] on button "Add" at bounding box center [448, 281] width 24 height 15
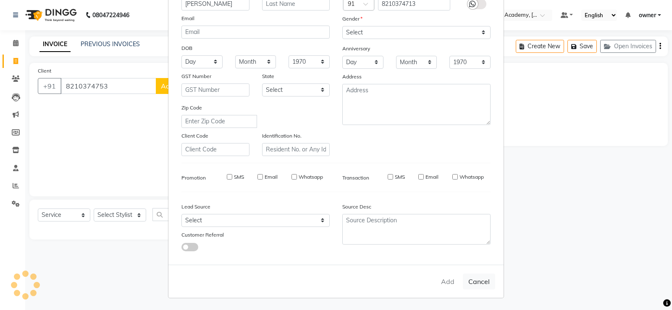
type input "8210374713"
select select
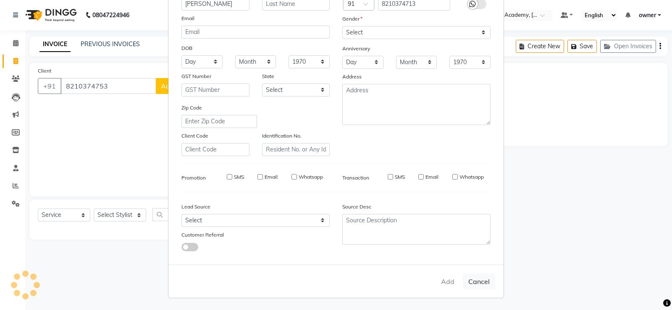
select select
checkbox input "false"
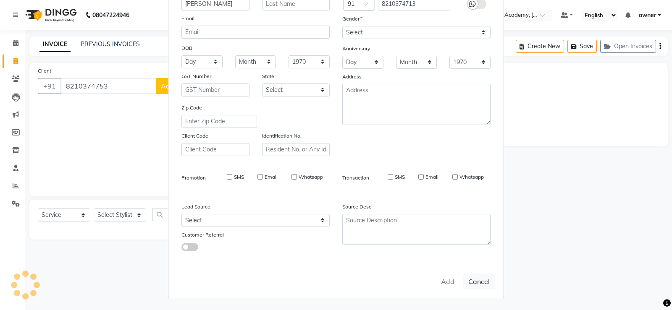
checkbox input "false"
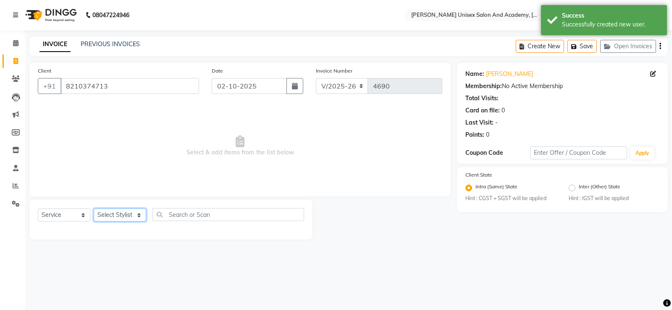
click at [118, 211] on select "Select Stylist Amit anjali harry hemant kashish laxman mandeep kumar owner pooj…" at bounding box center [120, 215] width 52 height 13
click at [497, 17] on input "text" at bounding box center [470, 16] width 122 height 8
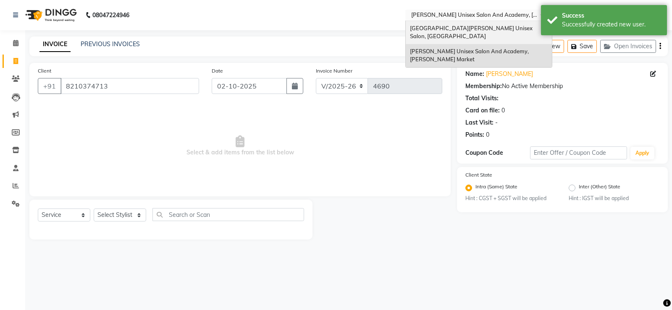
click at [466, 26] on span "[GEOGRAPHIC_DATA][PERSON_NAME] Unisex Salon, [GEOGRAPHIC_DATA]" at bounding box center [472, 32] width 124 height 15
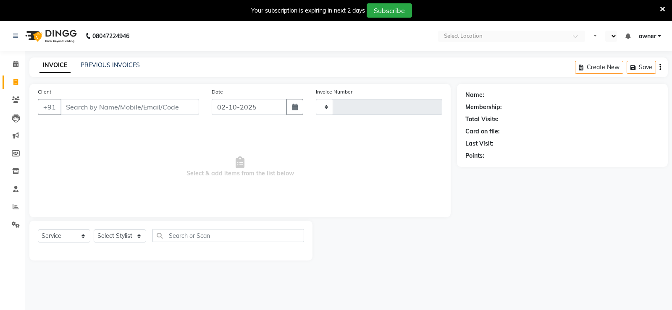
select select "service"
type input "3494"
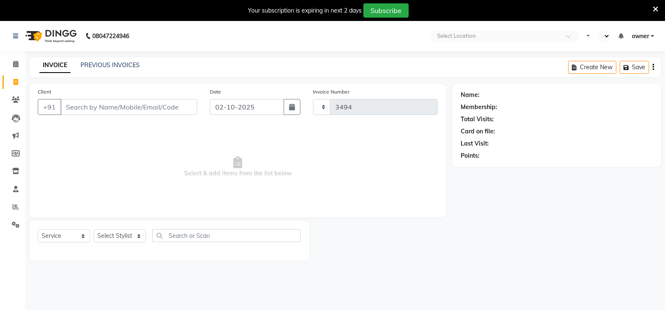
select select "en"
select select "7055"
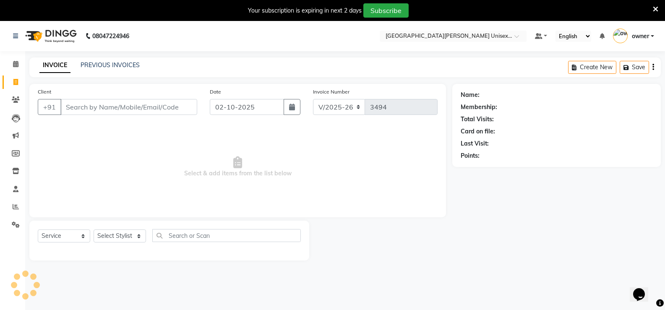
click at [88, 108] on input "Client" at bounding box center [128, 107] width 137 height 16
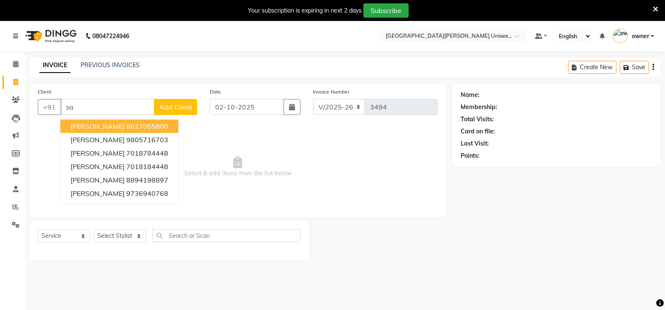
type input "s"
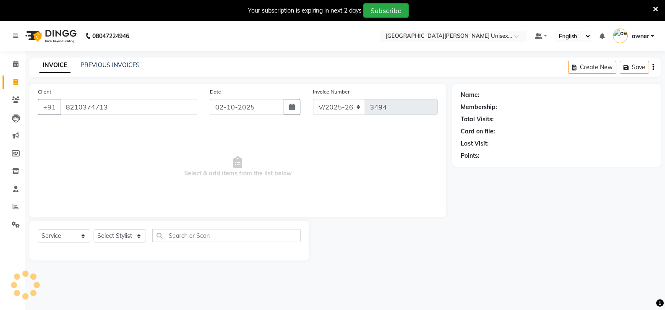
type input "8210374713"
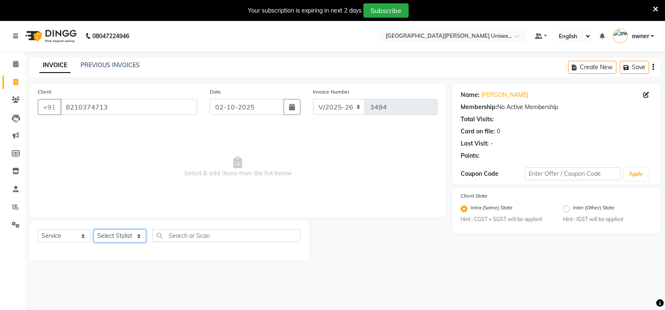
drag, startPoint x: 116, startPoint y: 237, endPoint x: 118, endPoint y: 230, distance: 6.6
click at [115, 237] on select "Select Stylist anjali [PERSON_NAME] [PERSON_NAME] [PERSON_NAME] [PERSON_NAME] […" at bounding box center [120, 236] width 52 height 13
select select "82058"
click at [94, 230] on select "Select Stylist anjali [PERSON_NAME] [PERSON_NAME] [PERSON_NAME] [PERSON_NAME] […" at bounding box center [120, 236] width 52 height 13
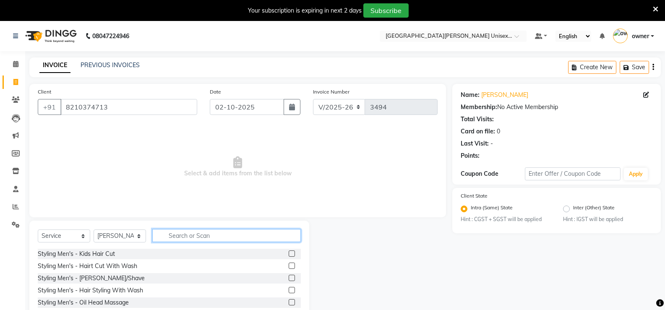
click at [194, 231] on input "text" at bounding box center [226, 235] width 149 height 13
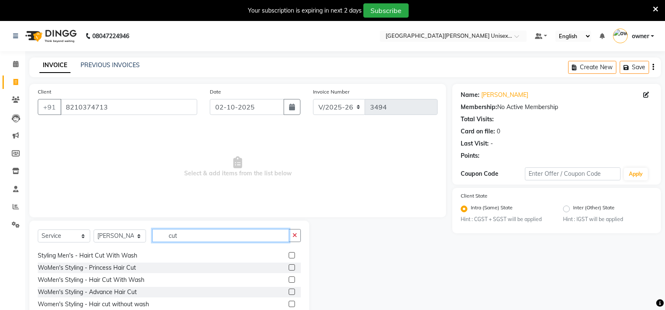
scroll to position [13, 0]
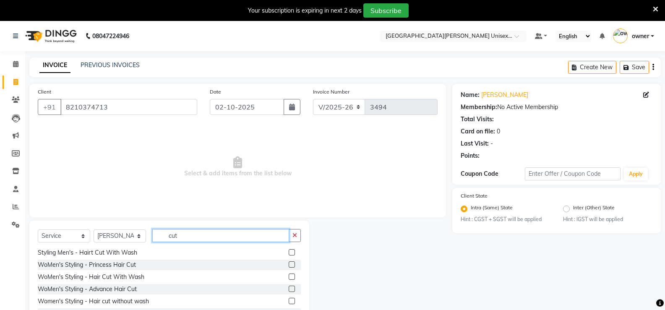
type input "cut"
click at [289, 274] on div at bounding box center [295, 277] width 12 height 10
click at [289, 277] on label at bounding box center [292, 277] width 6 height 6
click at [289, 277] on input "checkbox" at bounding box center [291, 277] width 5 height 5
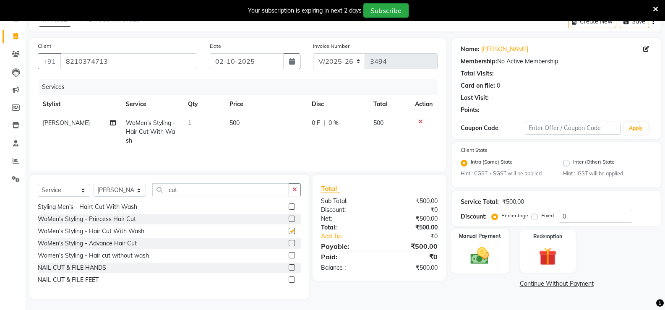
checkbox input "false"
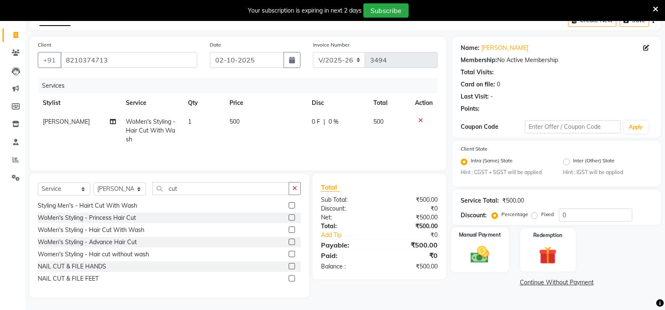
click at [476, 261] on img at bounding box center [480, 254] width 30 height 21
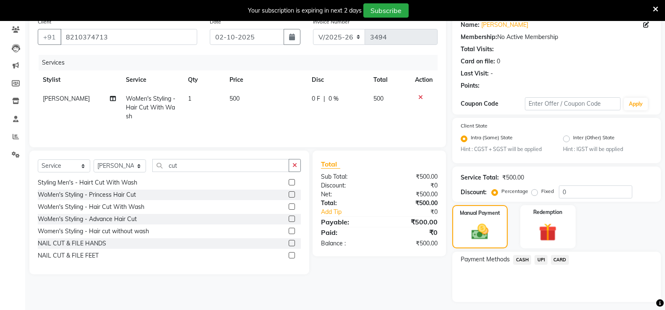
scroll to position [92, 0]
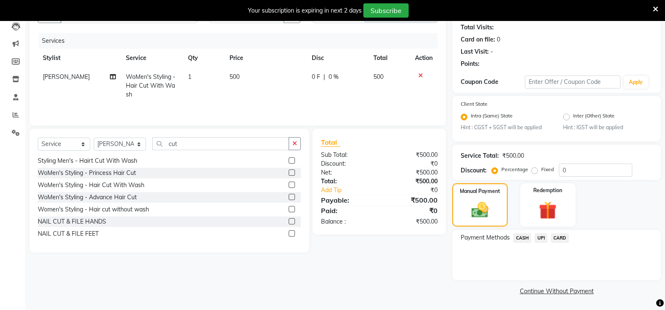
click at [538, 236] on span "UPI" at bounding box center [541, 238] width 13 height 10
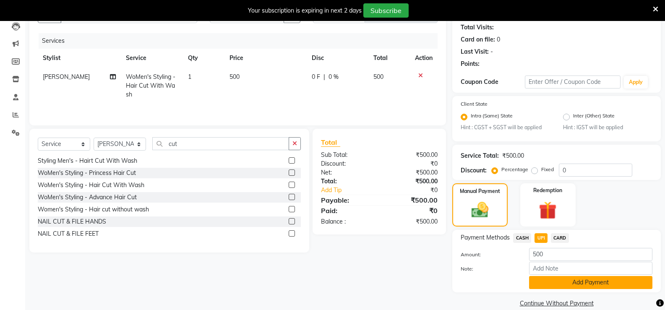
click at [545, 279] on button "Add Payment" at bounding box center [590, 282] width 123 height 13
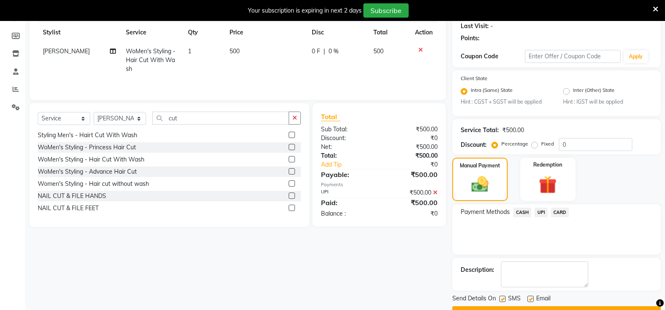
scroll to position [139, 0]
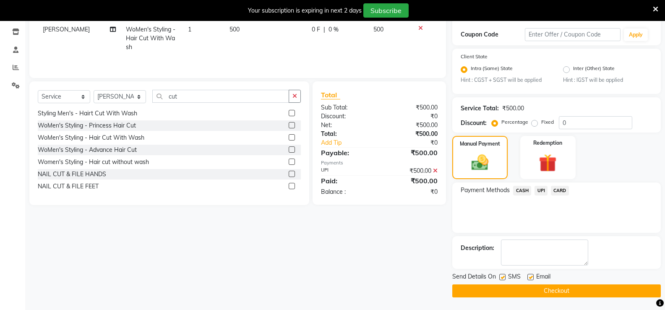
click at [503, 277] on label at bounding box center [503, 277] width 6 height 6
click at [503, 277] on input "checkbox" at bounding box center [502, 277] width 5 height 5
checkbox input "false"
click at [505, 289] on button "Checkout" at bounding box center [557, 291] width 209 height 13
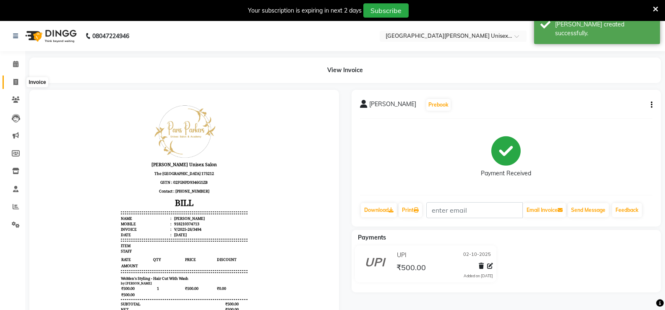
click at [17, 84] on icon at bounding box center [15, 82] width 5 height 6
select select "service"
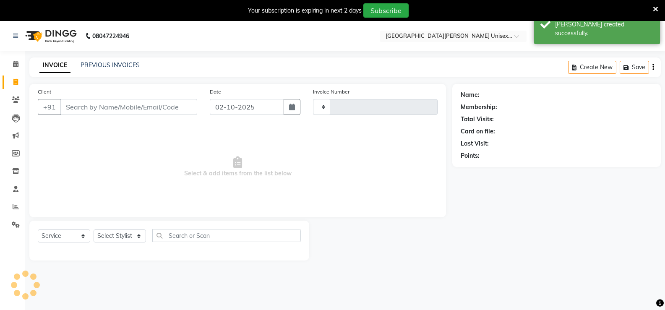
scroll to position [21, 0]
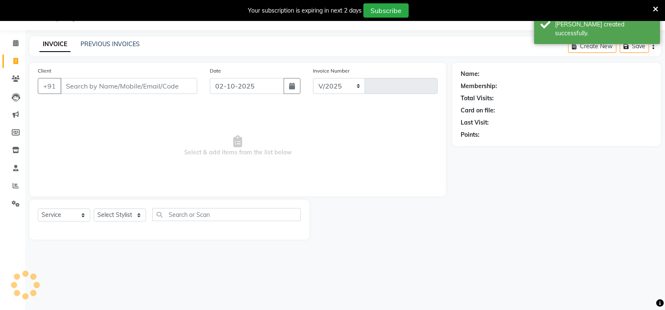
click at [17, 59] on icon at bounding box center [15, 61] width 5 height 6
select select "service"
type input "3495"
select select "7055"
click at [20, 41] on span at bounding box center [15, 44] width 15 height 10
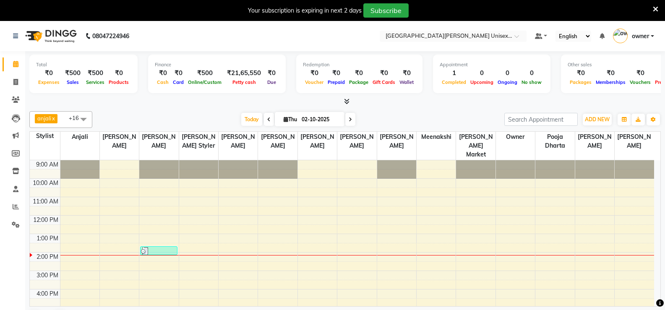
click at [657, 8] on icon at bounding box center [655, 9] width 5 height 8
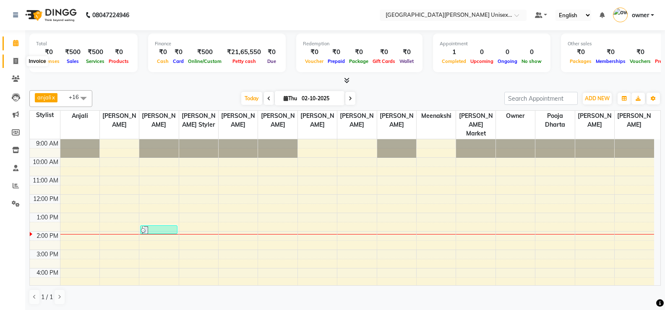
click at [16, 57] on span at bounding box center [15, 62] width 15 height 10
select select "service"
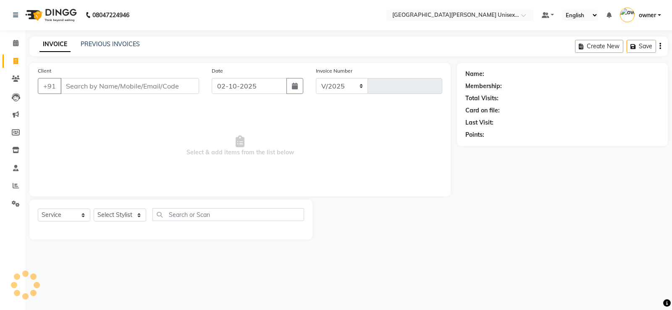
select select "7055"
type input "3495"
click at [96, 82] on input "Client" at bounding box center [129, 86] width 139 height 16
type input "m"
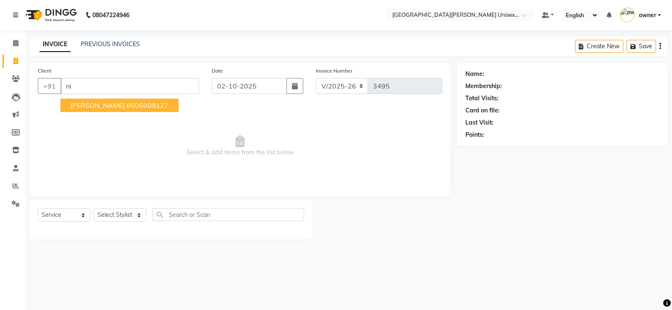
type input "n"
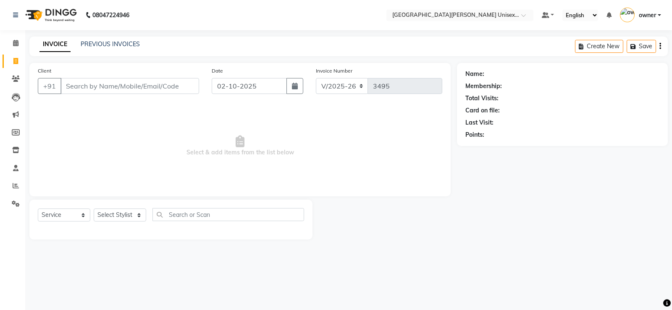
click at [107, 84] on input "Client" at bounding box center [129, 86] width 139 height 16
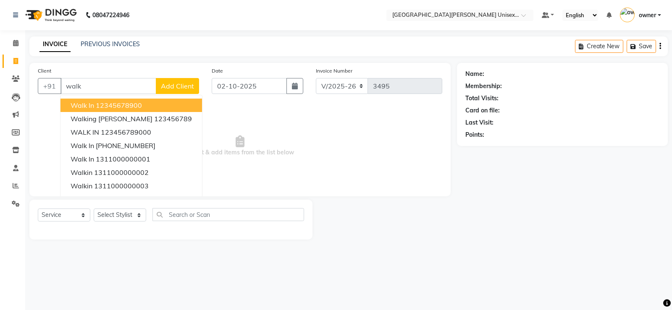
click at [129, 106] on ngb-highlight "12345678900" at bounding box center [119, 105] width 46 height 8
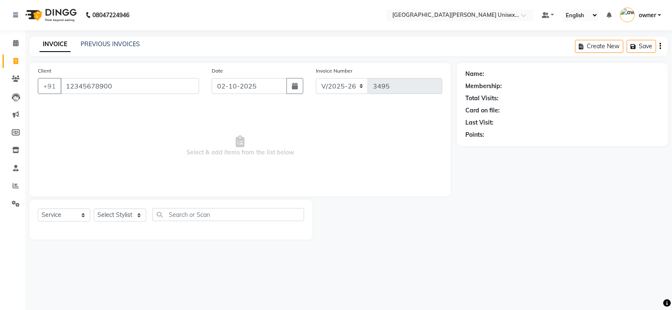
type input "12345678900"
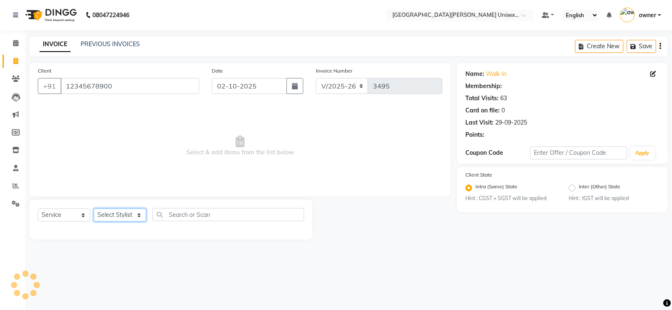
drag, startPoint x: 125, startPoint y: 215, endPoint x: 124, endPoint y: 209, distance: 6.4
click at [125, 215] on select "Select Stylist anjali [PERSON_NAME] [PERSON_NAME] [PERSON_NAME] [PERSON_NAME] […" at bounding box center [120, 215] width 52 height 13
select select "80028"
click at [94, 209] on select "Select Stylist anjali [PERSON_NAME] [PERSON_NAME] [PERSON_NAME] [PERSON_NAME] […" at bounding box center [120, 215] width 52 height 13
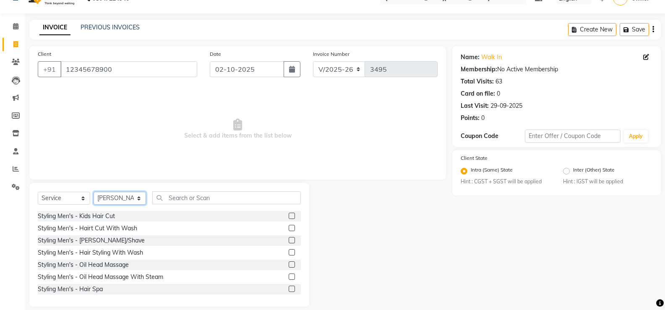
scroll to position [26, 0]
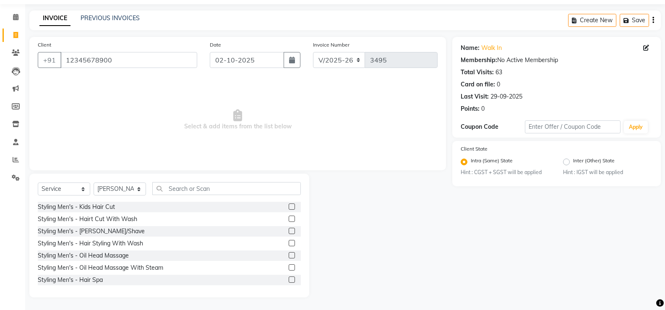
click at [289, 220] on label at bounding box center [292, 219] width 6 height 6
click at [289, 220] on input "checkbox" at bounding box center [291, 219] width 5 height 5
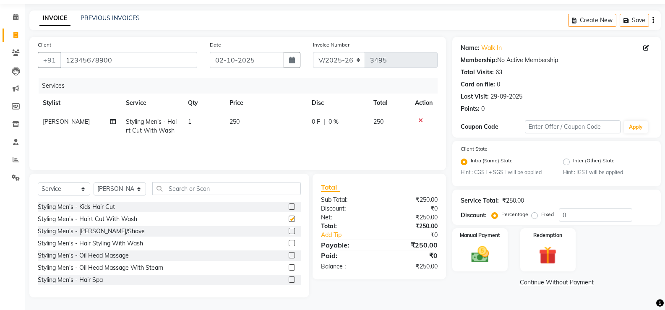
checkbox input "false"
click at [482, 263] on img at bounding box center [480, 254] width 30 height 21
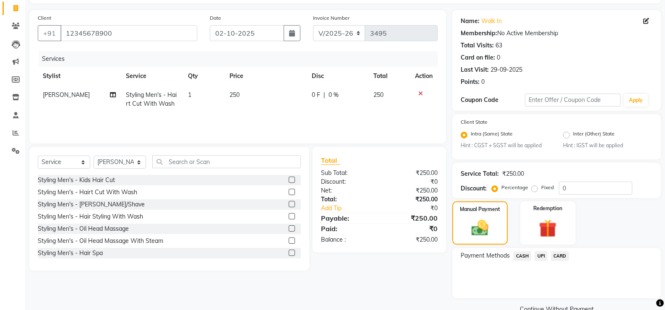
scroll to position [71, 0]
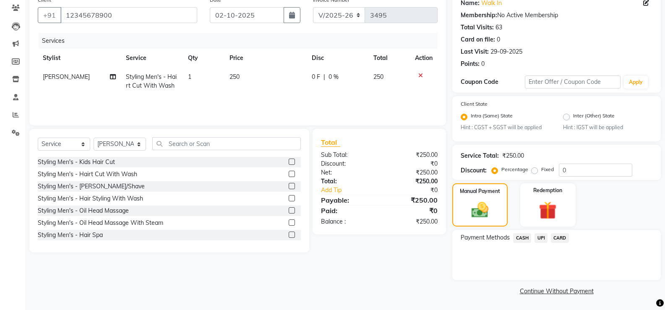
click at [289, 185] on label at bounding box center [292, 186] width 6 height 6
click at [289, 185] on input "checkbox" at bounding box center [291, 186] width 5 height 5
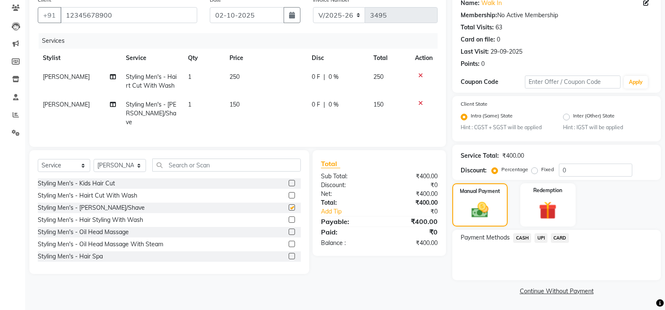
checkbox input "false"
click at [203, 159] on input "text" at bounding box center [226, 165] width 149 height 13
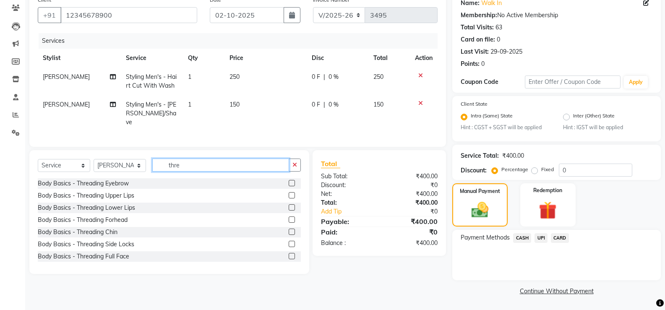
type input "thre"
click at [289, 180] on label at bounding box center [292, 183] width 6 height 6
click at [289, 181] on input "checkbox" at bounding box center [291, 183] width 5 height 5
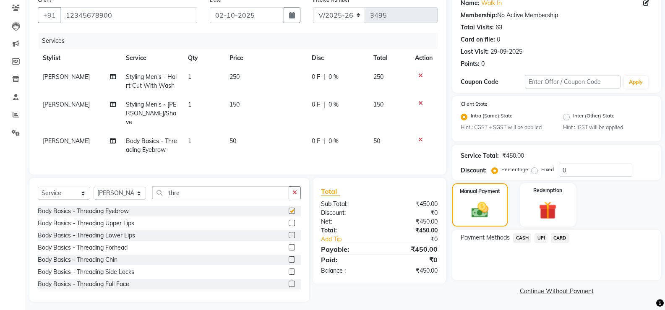
scroll to position [73, 0]
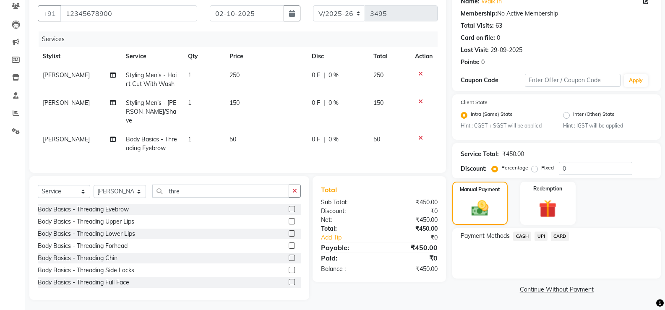
checkbox input "false"
click at [541, 237] on span "UPI" at bounding box center [541, 237] width 13 height 10
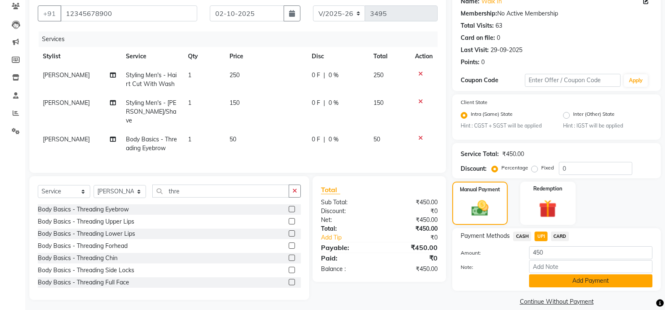
click at [547, 280] on button "Add Payment" at bounding box center [590, 281] width 123 height 13
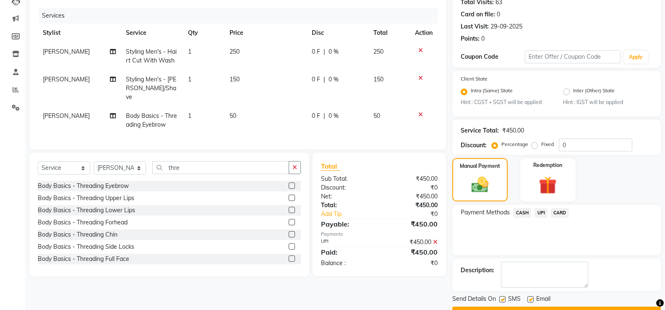
scroll to position [118, 0]
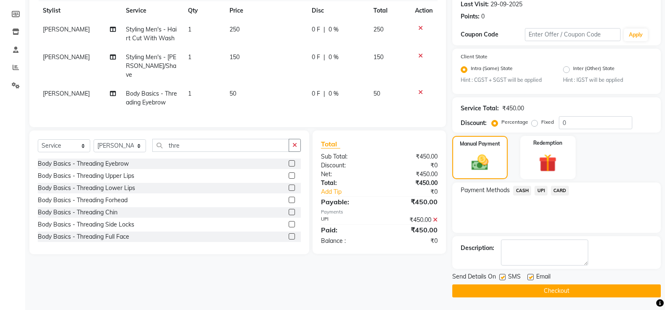
click at [524, 294] on button "Checkout" at bounding box center [557, 291] width 209 height 13
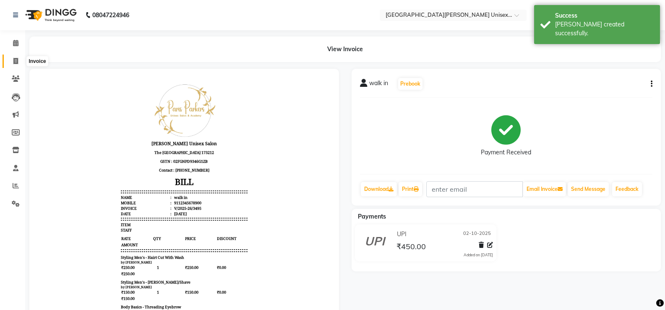
click at [11, 60] on span at bounding box center [15, 62] width 15 height 10
select select "service"
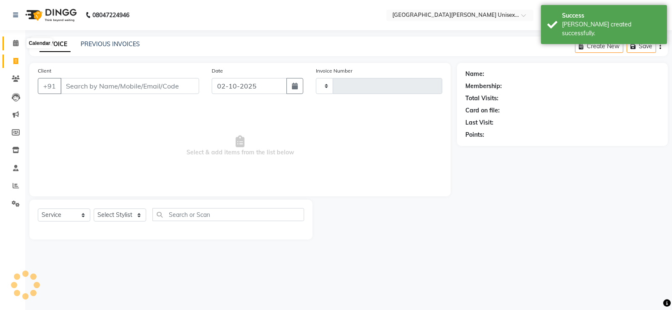
type input "3496"
select select "7055"
click at [16, 38] on link "Calendar" at bounding box center [13, 44] width 20 height 14
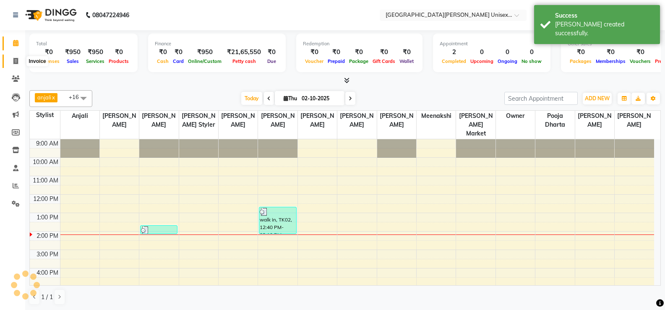
click at [18, 61] on icon at bounding box center [15, 61] width 5 height 6
select select "service"
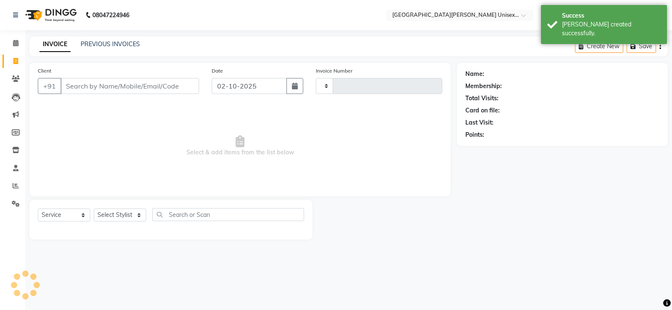
type input "3496"
select select "7055"
click at [110, 43] on link "PREVIOUS INVOICES" at bounding box center [110, 44] width 59 height 8
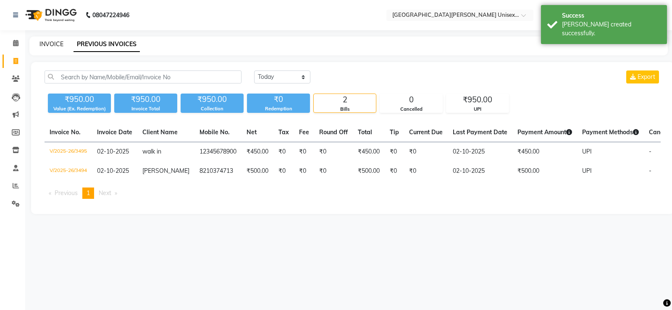
click at [42, 45] on link "INVOICE" at bounding box center [51, 44] width 24 height 8
select select "7055"
select select "service"
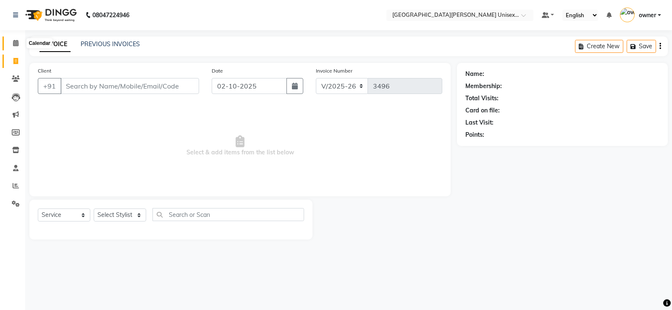
click at [12, 39] on span at bounding box center [15, 44] width 15 height 10
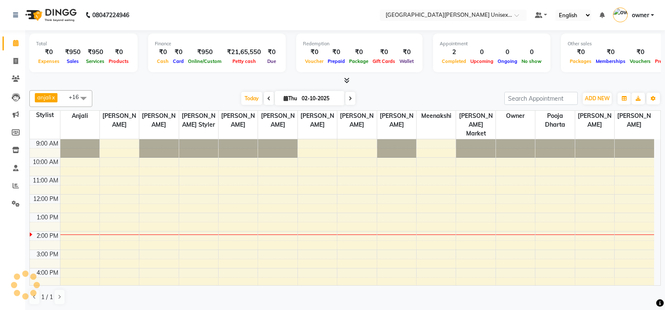
scroll to position [50, 0]
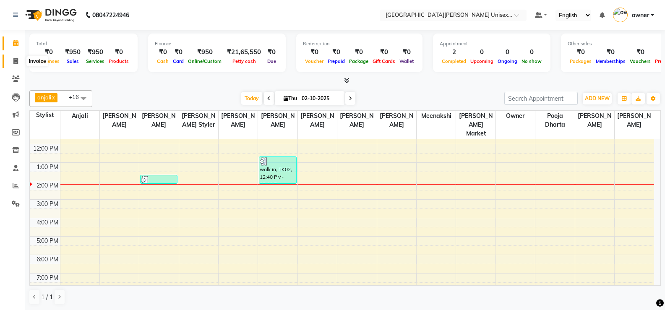
click at [16, 64] on span at bounding box center [15, 62] width 15 height 10
select select "service"
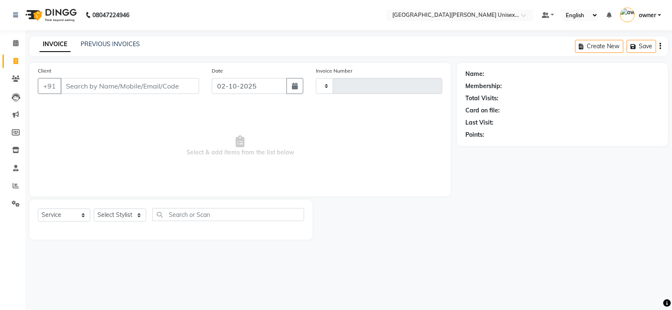
type input "3496"
select select "7055"
drag, startPoint x: 16, startPoint y: 45, endPoint x: 28, endPoint y: 49, distance: 12.3
click at [16, 45] on icon at bounding box center [15, 43] width 5 height 6
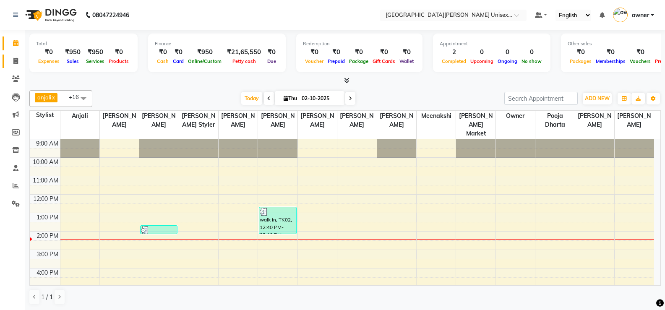
click at [15, 57] on span at bounding box center [15, 62] width 15 height 10
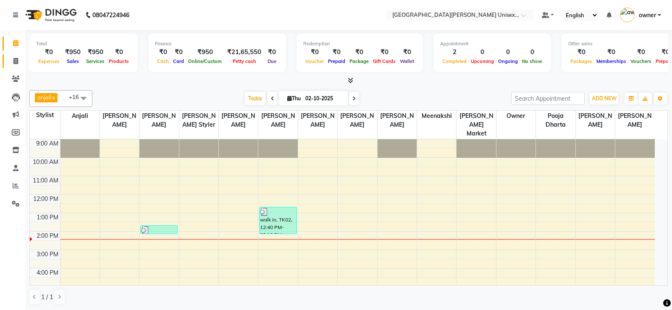
select select "service"
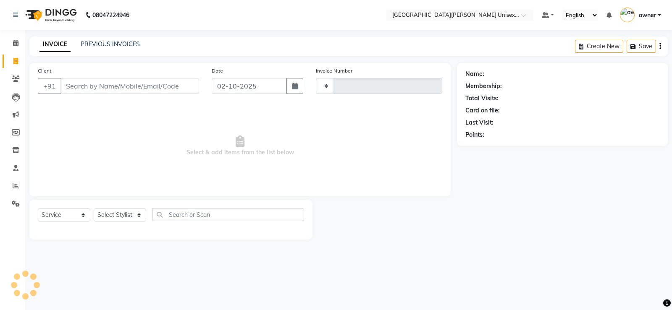
type input "3496"
select select "7055"
click at [94, 83] on input "Client" at bounding box center [129, 86] width 139 height 16
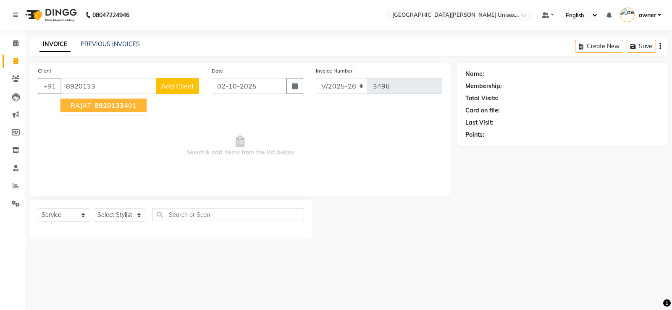
click at [125, 101] on button "RAJAT 8920133 401" at bounding box center [103, 105] width 86 height 13
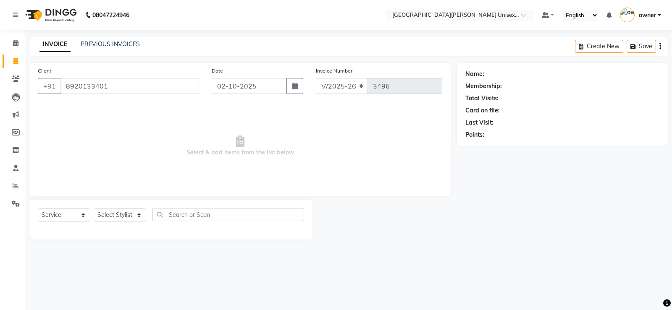
type input "8920133401"
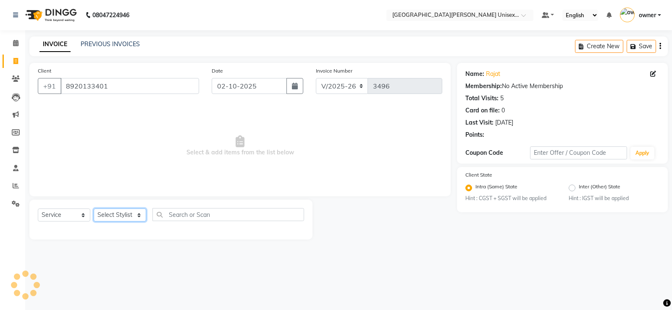
click at [131, 217] on select "Select Stylist anjali [PERSON_NAME] [PERSON_NAME] [PERSON_NAME] [PERSON_NAME] […" at bounding box center [120, 215] width 52 height 13
select select "80028"
click at [94, 209] on select "Select Stylist anjali [PERSON_NAME] [PERSON_NAME] [PERSON_NAME] [PERSON_NAME] […" at bounding box center [120, 215] width 52 height 13
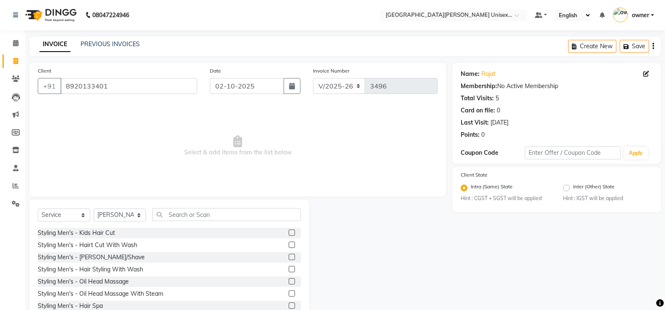
click at [289, 258] on label at bounding box center [292, 257] width 6 height 6
click at [289, 258] on input "checkbox" at bounding box center [291, 257] width 5 height 5
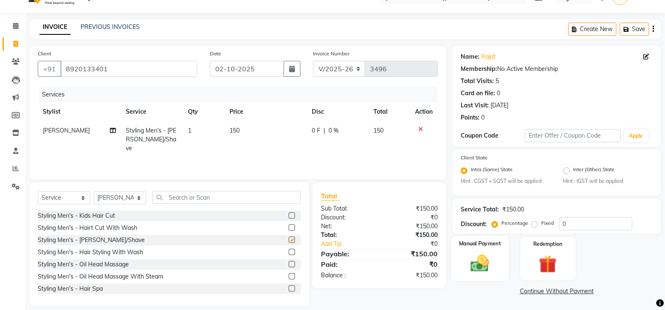
scroll to position [26, 0]
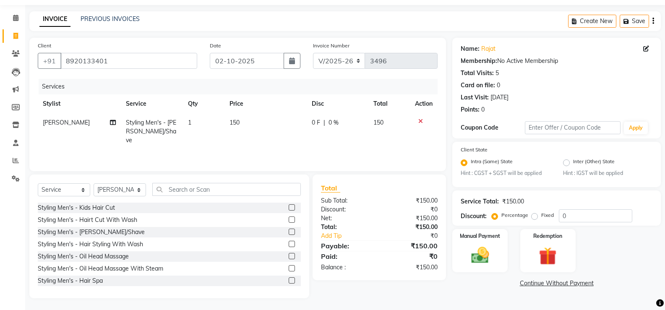
checkbox input "false"
click at [492, 257] on img at bounding box center [480, 254] width 30 height 21
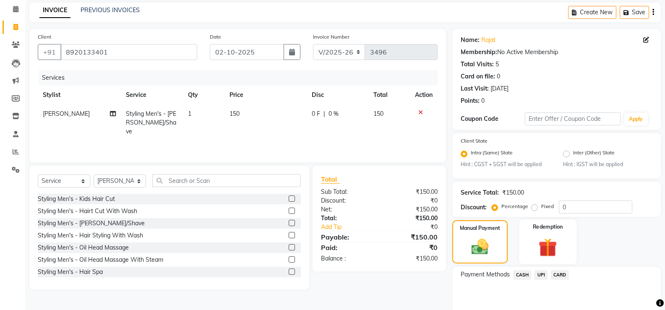
scroll to position [29, 0]
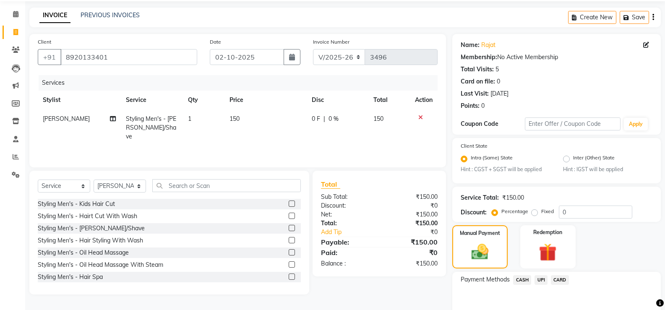
click at [526, 277] on span "CASH" at bounding box center [522, 280] width 18 height 10
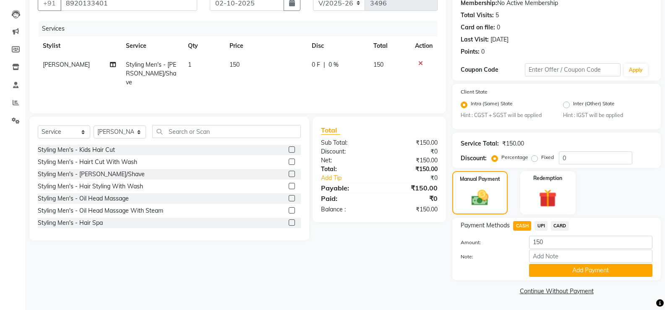
click at [565, 269] on button "Add Payment" at bounding box center [590, 270] width 123 height 13
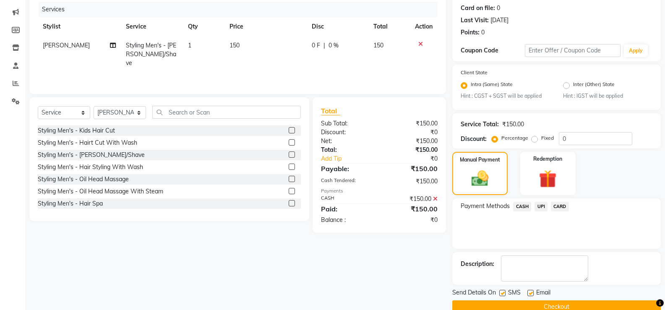
scroll to position [118, 0]
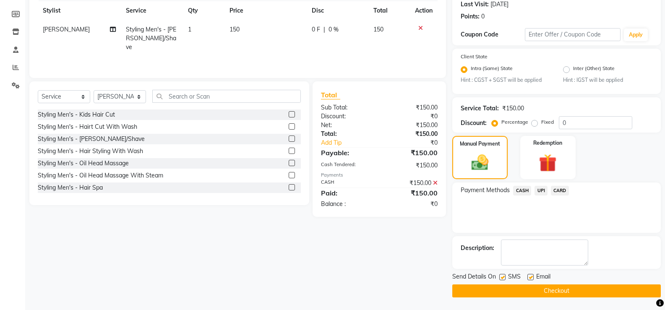
click at [557, 293] on button "Checkout" at bounding box center [557, 291] width 209 height 13
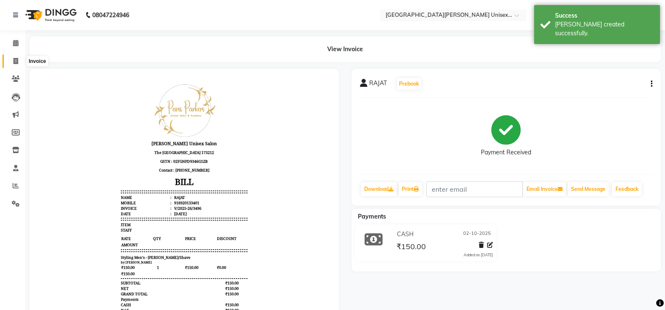
click at [20, 57] on span at bounding box center [15, 62] width 15 height 10
select select "service"
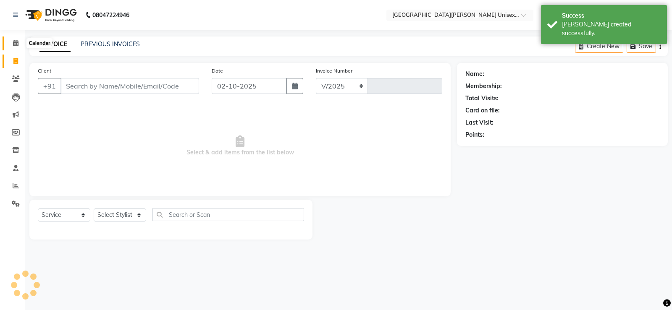
select select "7055"
type input "3497"
click at [19, 42] on span at bounding box center [15, 44] width 15 height 10
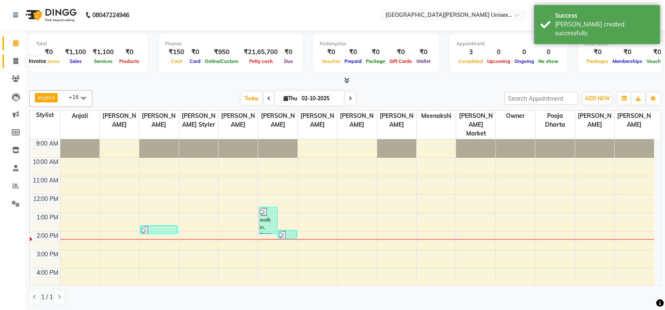
click at [20, 58] on span at bounding box center [15, 62] width 15 height 10
select select "service"
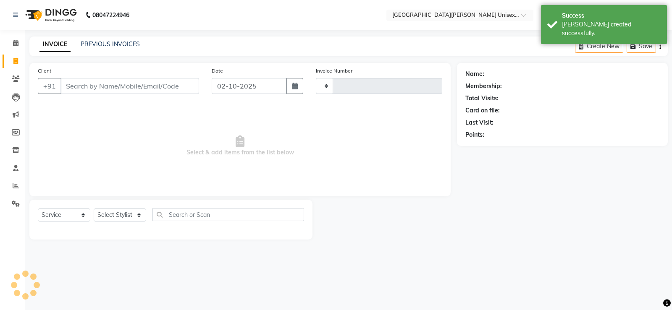
type input "3497"
select select "7055"
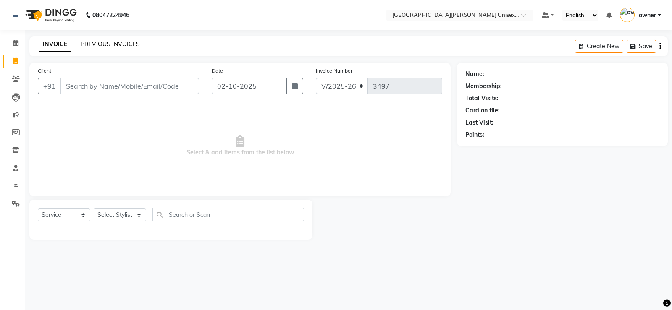
click at [127, 41] on link "PREVIOUS INVOICES" at bounding box center [110, 44] width 59 height 8
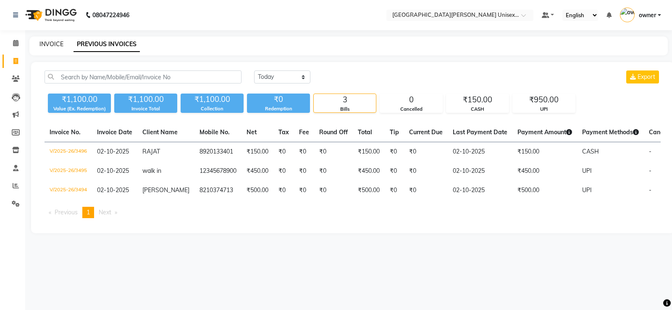
click at [48, 45] on link "INVOICE" at bounding box center [51, 44] width 24 height 8
select select "service"
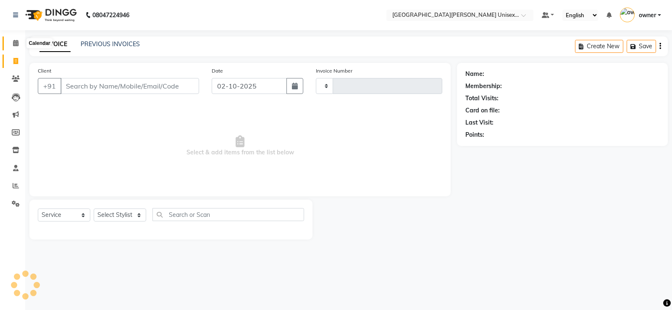
type input "3497"
select select "7055"
click at [19, 42] on span at bounding box center [15, 44] width 15 height 10
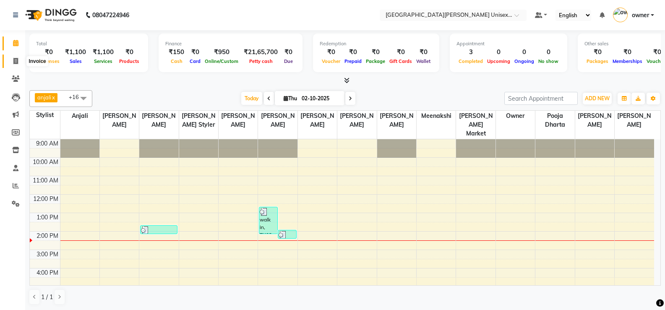
click at [13, 66] on link "Invoice" at bounding box center [13, 62] width 20 height 14
select select "service"
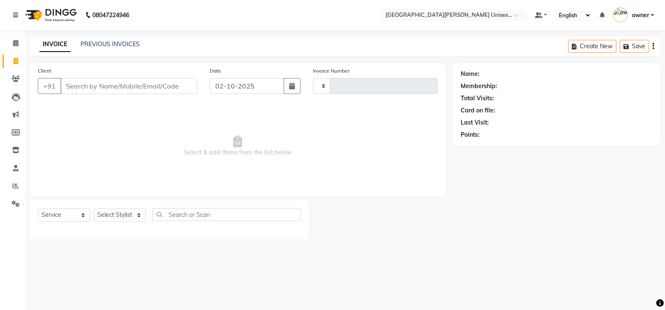
type input "3497"
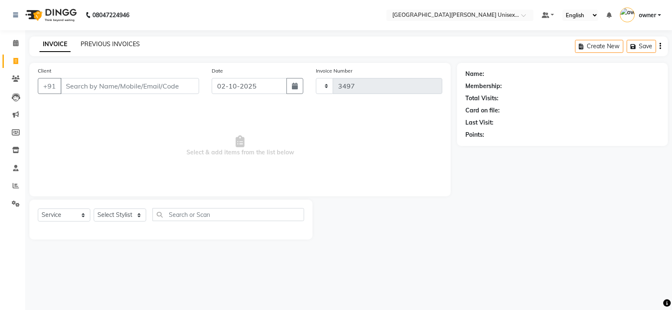
select select "7055"
click at [113, 43] on link "PREVIOUS INVOICES" at bounding box center [110, 44] width 59 height 8
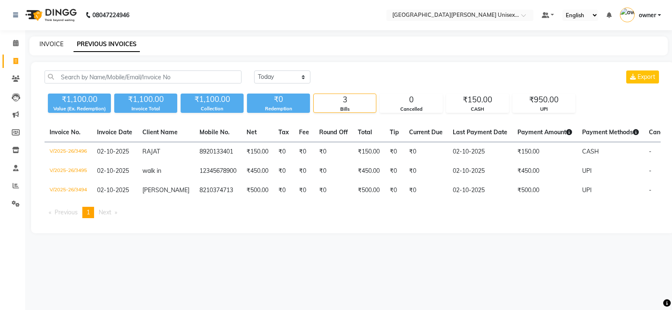
click at [58, 43] on link "INVOICE" at bounding box center [51, 44] width 24 height 8
select select "7055"
select select "service"
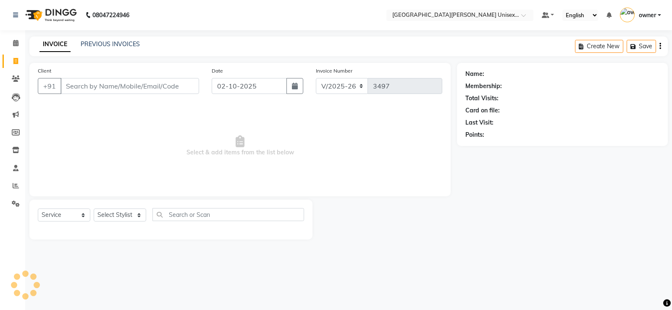
click at [105, 48] on div "PREVIOUS INVOICES" at bounding box center [110, 44] width 59 height 9
click at [102, 46] on link "PREVIOUS INVOICES" at bounding box center [110, 44] width 59 height 8
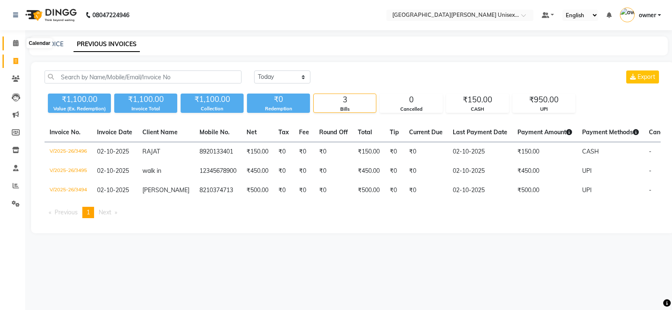
click at [18, 43] on icon at bounding box center [15, 43] width 5 height 6
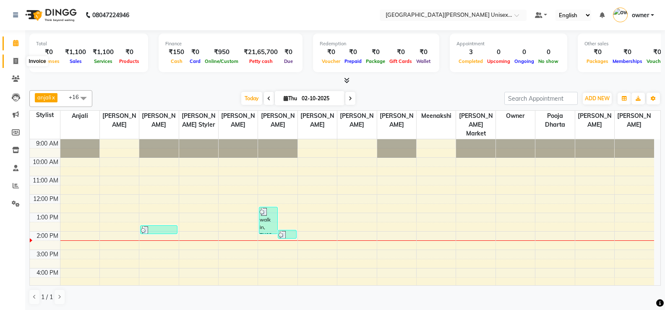
click at [12, 63] on span at bounding box center [15, 62] width 15 height 10
select select "service"
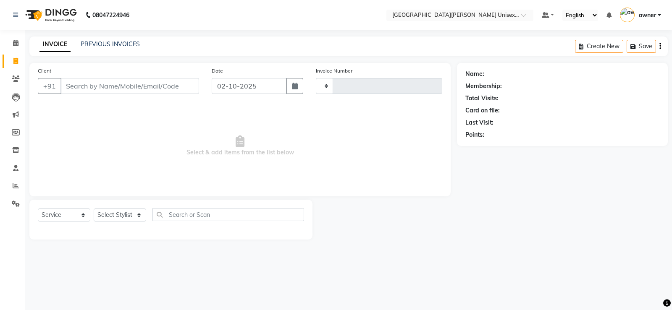
type input "3497"
select select "7055"
click at [118, 85] on input "Client" at bounding box center [129, 86] width 139 height 16
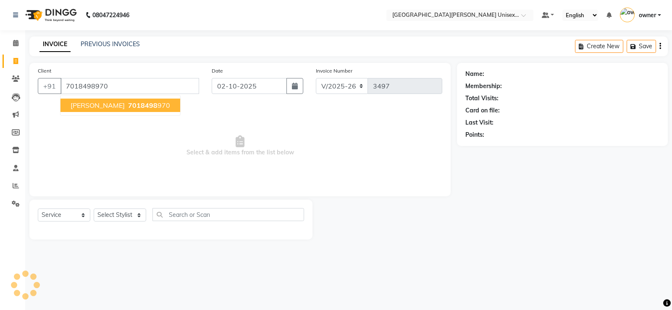
type input "7018498970"
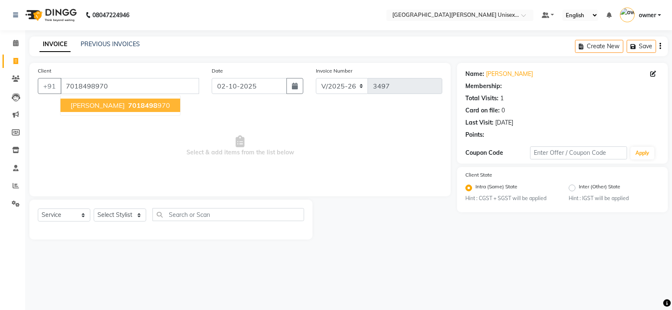
drag, startPoint x: 133, startPoint y: 104, endPoint x: 134, endPoint y: 125, distance: 21.4
click at [134, 104] on ngb-highlight "7018498 970" at bounding box center [148, 105] width 44 height 8
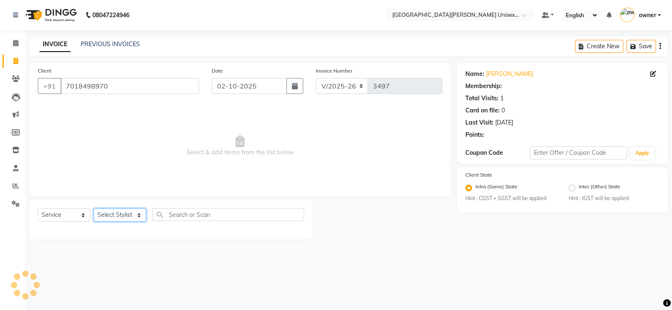
click at [120, 216] on select "Select Stylist anjali [PERSON_NAME] [PERSON_NAME] [PERSON_NAME] [PERSON_NAME] […" at bounding box center [120, 215] width 52 height 13
select select "86130"
click at [94, 209] on select "Select Stylist anjali [PERSON_NAME] [PERSON_NAME] [PERSON_NAME] [PERSON_NAME] […" at bounding box center [120, 215] width 52 height 13
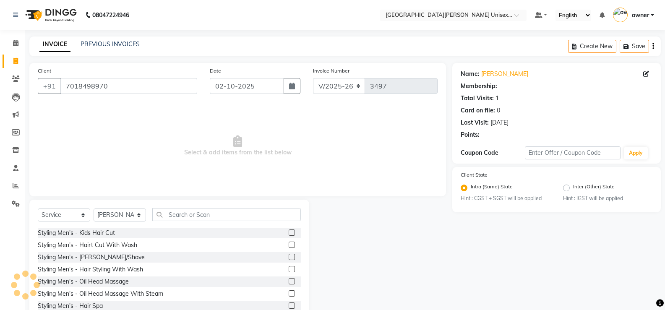
click at [289, 244] on label at bounding box center [292, 245] width 6 height 6
click at [289, 244] on input "checkbox" at bounding box center [291, 245] width 5 height 5
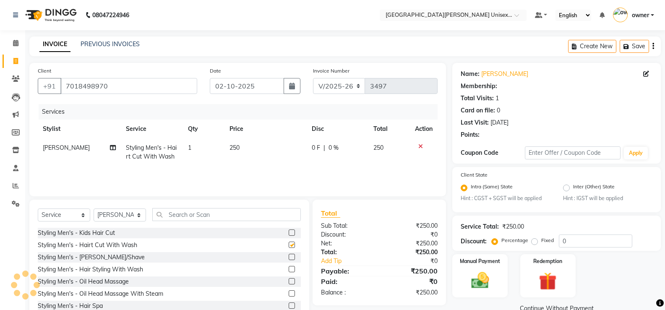
click at [289, 244] on label at bounding box center [292, 245] width 6 height 6
click at [289, 244] on input "checkbox" at bounding box center [291, 245] width 5 height 5
checkbox input "false"
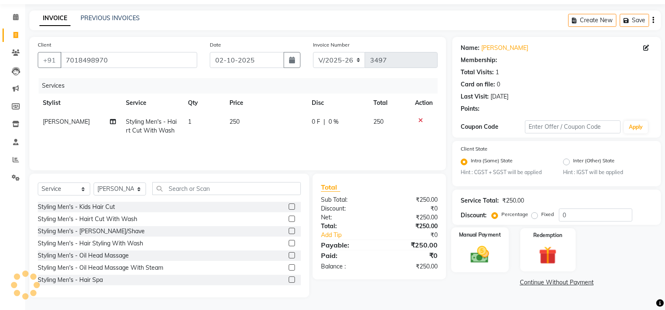
click at [495, 248] on img at bounding box center [480, 254] width 30 height 21
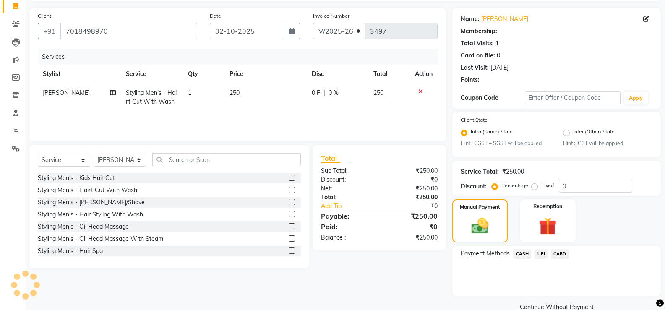
scroll to position [71, 0]
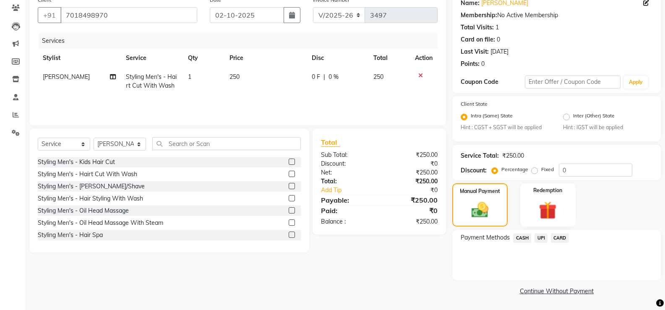
click at [542, 240] on span "UPI" at bounding box center [541, 238] width 13 height 10
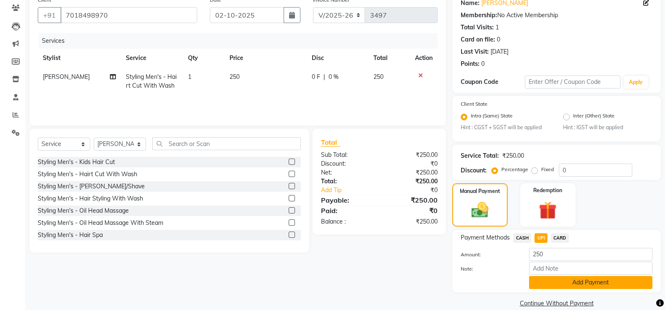
click at [546, 281] on button "Add Payment" at bounding box center [590, 282] width 123 height 13
click at [546, 281] on div "Name: [PERSON_NAME] Membership: No Active Membership Total Visits: 1 Card on fi…" at bounding box center [560, 151] width 215 height 318
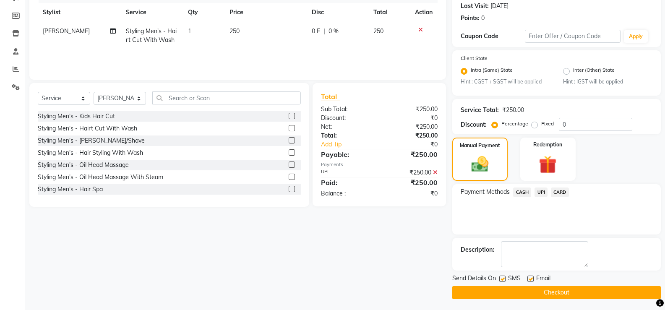
scroll to position [118, 0]
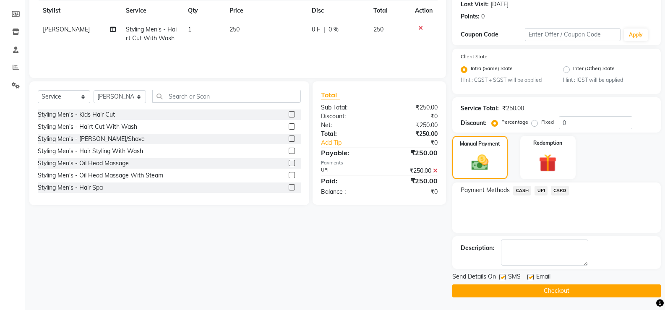
click at [525, 285] on button "Checkout" at bounding box center [557, 291] width 209 height 13
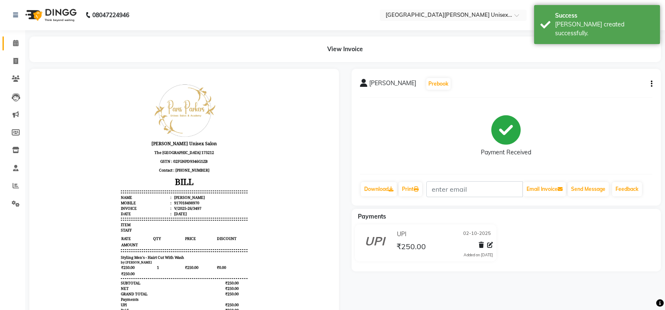
click at [16, 45] on span at bounding box center [15, 44] width 15 height 10
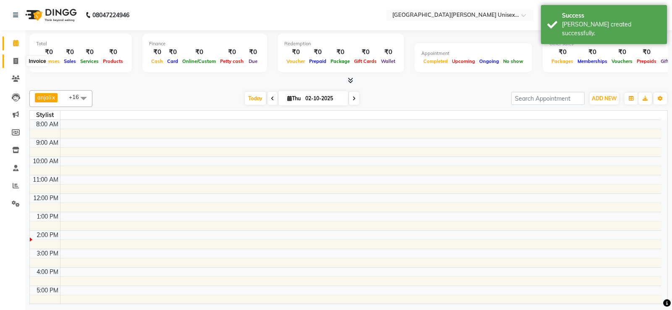
click at [16, 60] on icon at bounding box center [15, 61] width 5 height 6
select select "service"
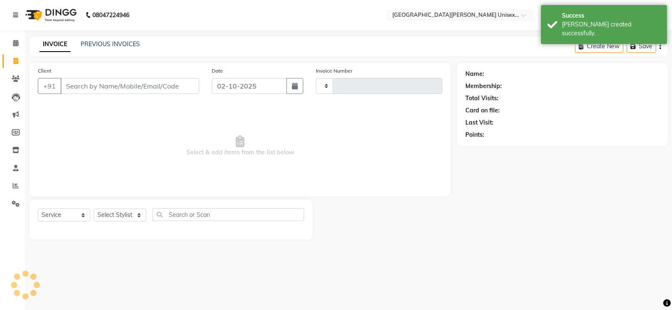
type input "3498"
select select "7055"
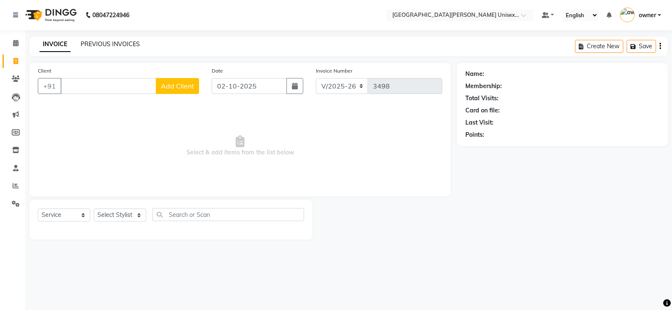
click at [125, 40] on link "PREVIOUS INVOICES" at bounding box center [110, 44] width 59 height 8
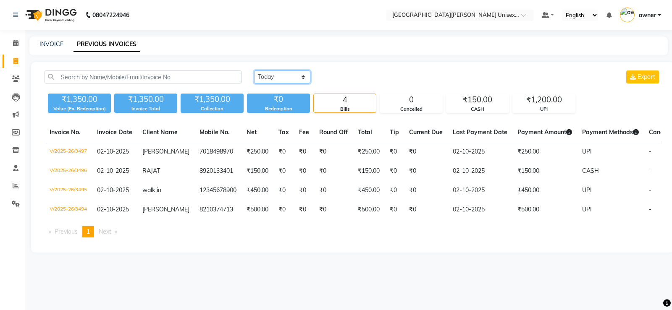
click at [287, 72] on select "[DATE] [DATE] Custom Range" at bounding box center [282, 77] width 56 height 13
select select "[DATE]"
click at [254, 71] on select "[DATE] [DATE] Custom Range" at bounding box center [282, 77] width 56 height 13
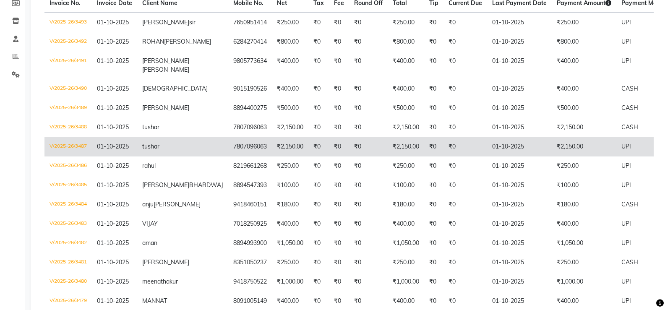
scroll to position [168, 0]
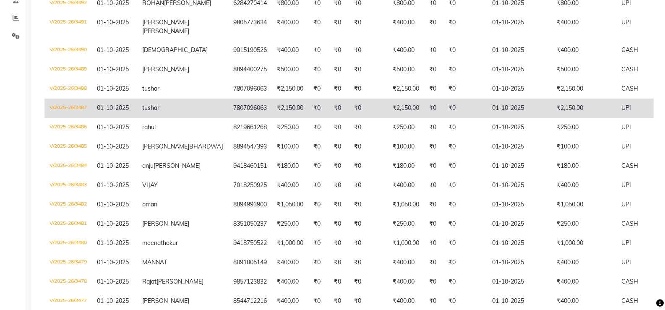
click at [272, 118] on td "₹2,150.00" at bounding box center [290, 108] width 37 height 19
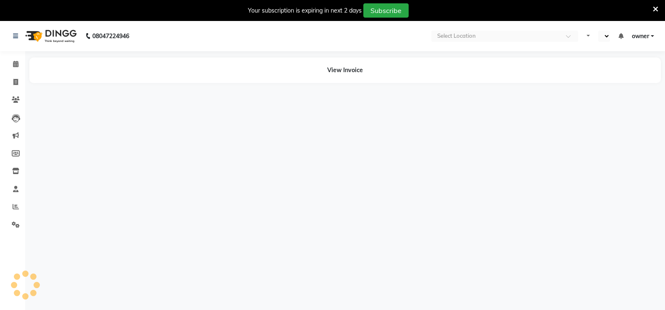
select select "en"
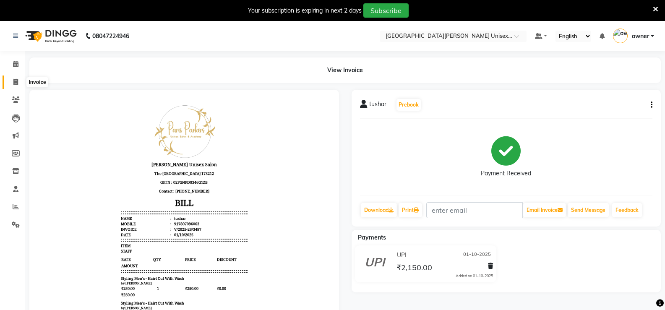
click at [19, 83] on span at bounding box center [15, 83] width 15 height 10
select select "service"
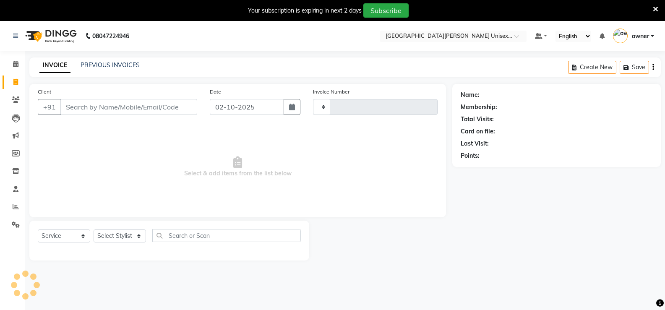
scroll to position [21, 0]
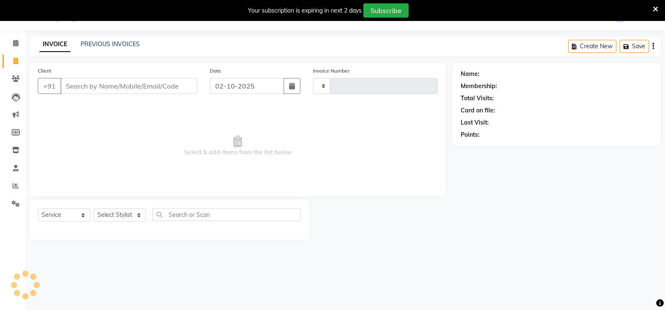
type input "3498"
select select "7055"
click at [102, 47] on link "PREVIOUS INVOICES" at bounding box center [110, 44] width 59 height 8
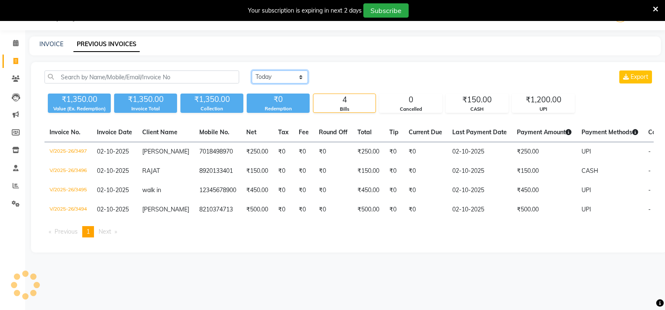
click at [279, 72] on select "Today Yesterday Custom Range" at bounding box center [280, 77] width 56 height 13
select select "yesterday"
click at [252, 71] on select "Today Yesterday Custom Range" at bounding box center [280, 77] width 56 height 13
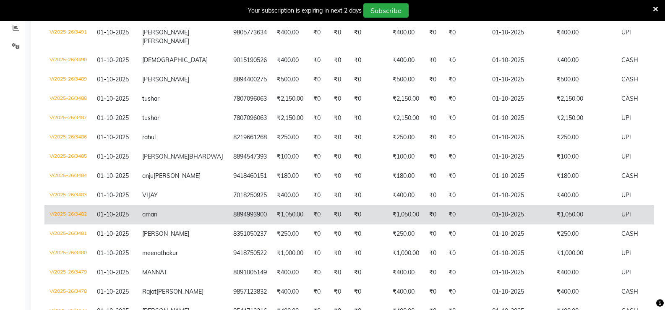
scroll to position [231, 0]
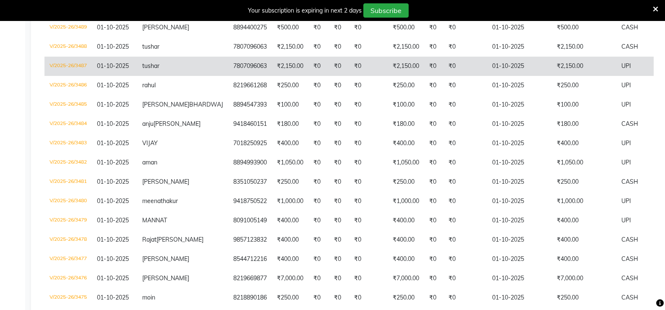
click at [272, 76] on td "₹2,150.00" at bounding box center [290, 66] width 37 height 19
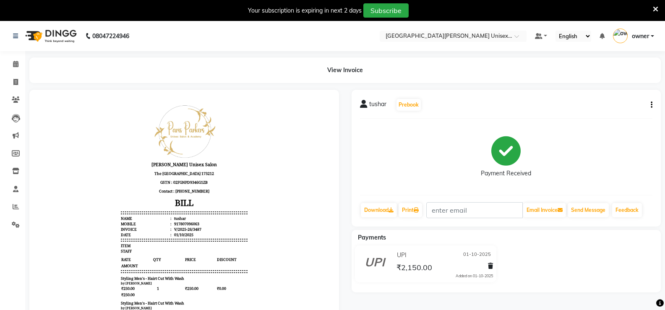
click at [652, 105] on icon "button" at bounding box center [652, 105] width 2 height 0
click at [611, 84] on div "Cancel Invoice" at bounding box center [610, 84] width 58 height 10
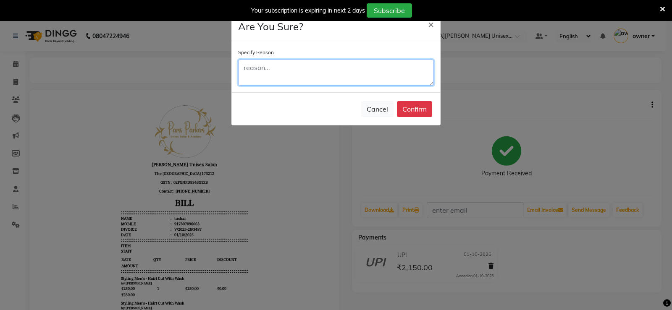
click at [302, 70] on textarea at bounding box center [336, 73] width 196 height 26
type textarea "b"
type textarea "by mistake"
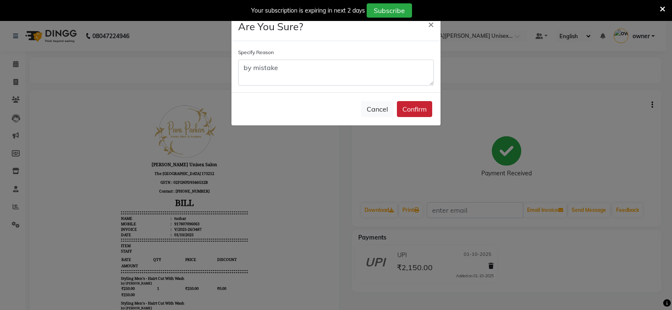
click at [426, 113] on button "Confirm" at bounding box center [414, 109] width 35 height 16
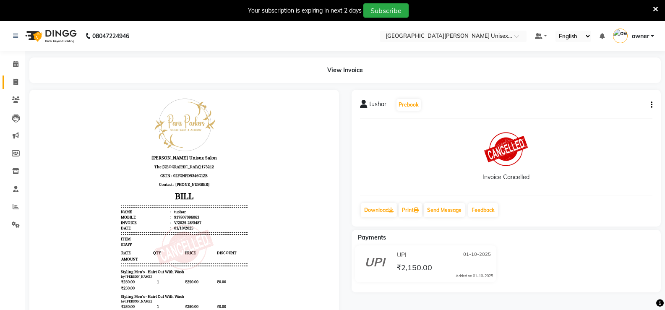
click at [16, 87] on link "Invoice" at bounding box center [13, 83] width 20 height 14
select select "service"
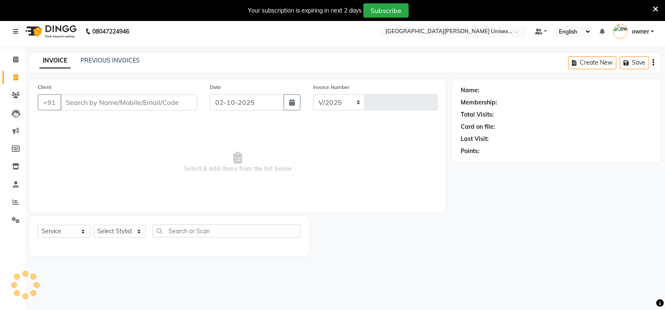
select select "7055"
type input "3498"
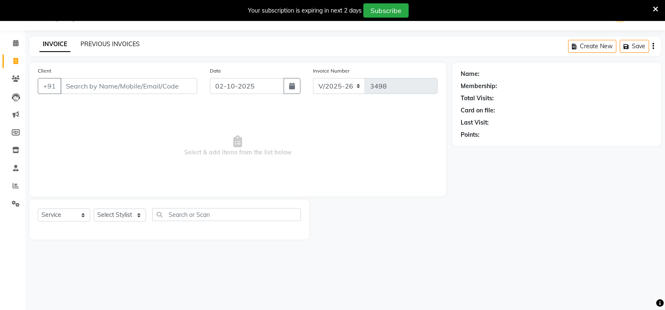
click at [131, 45] on link "PREVIOUS INVOICES" at bounding box center [110, 44] width 59 height 8
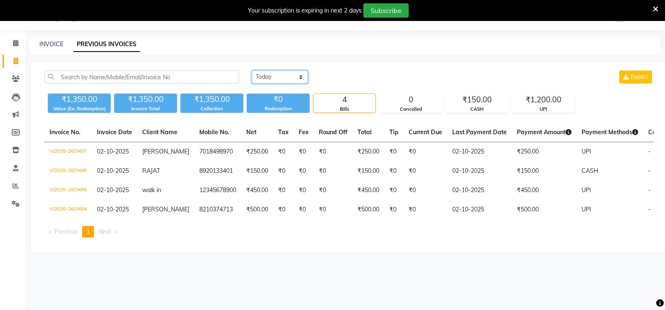
click at [273, 74] on select "Today Yesterday Custom Range" at bounding box center [280, 77] width 56 height 13
select select "yesterday"
click at [252, 71] on select "Today Yesterday Custom Range" at bounding box center [280, 77] width 56 height 13
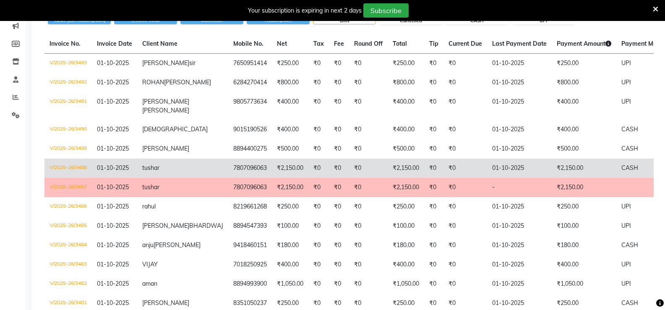
scroll to position [105, 0]
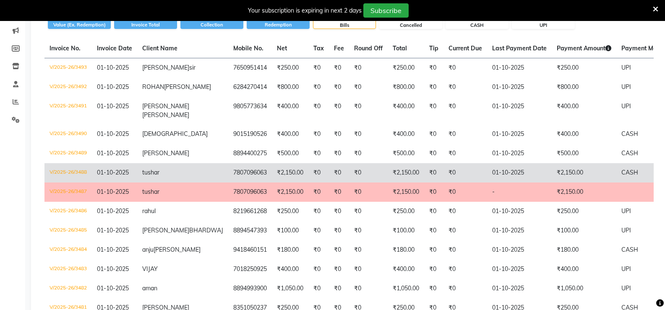
click at [272, 183] on td "₹2,150.00" at bounding box center [290, 172] width 37 height 19
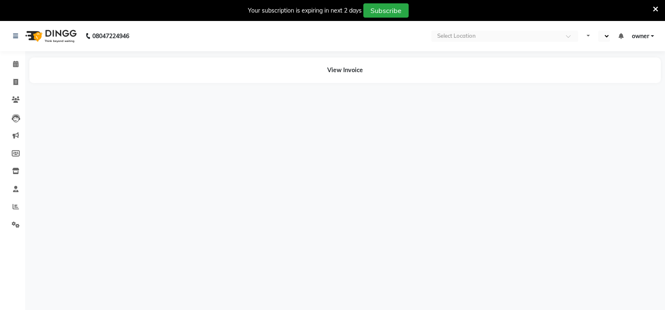
select select "en"
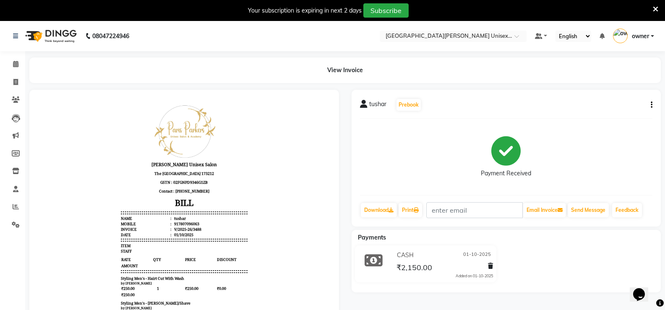
click at [652, 105] on icon "button" at bounding box center [652, 105] width 2 height 0
click at [601, 117] on div "Edit Invoice" at bounding box center [610, 115] width 58 height 10
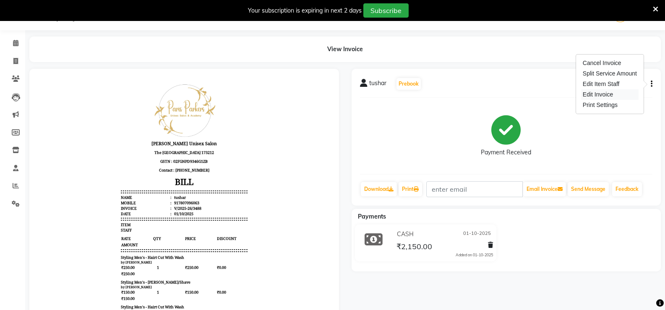
select select "service"
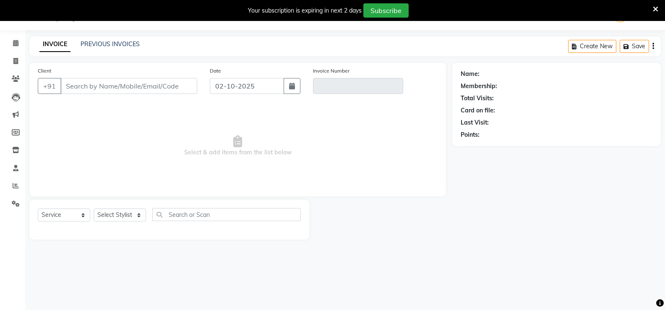
type input "7807096063"
type input "V/2025-26/3488"
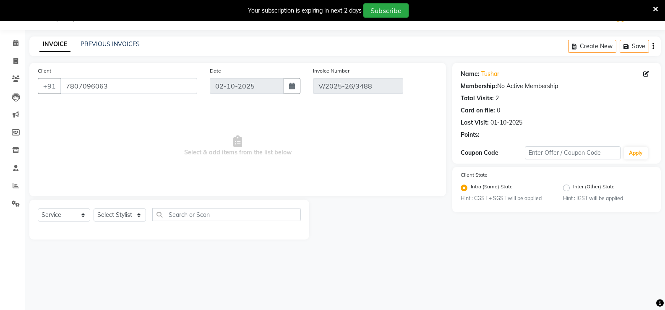
type input "01-10-2025"
select select "select"
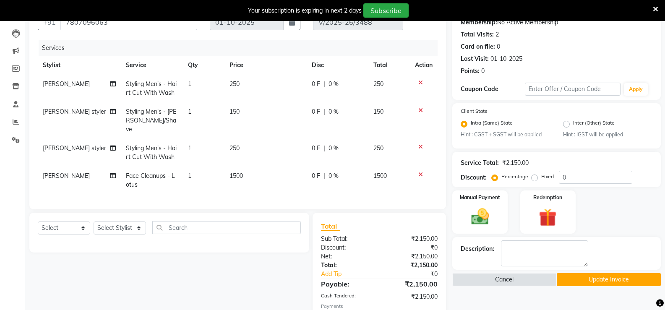
scroll to position [105, 0]
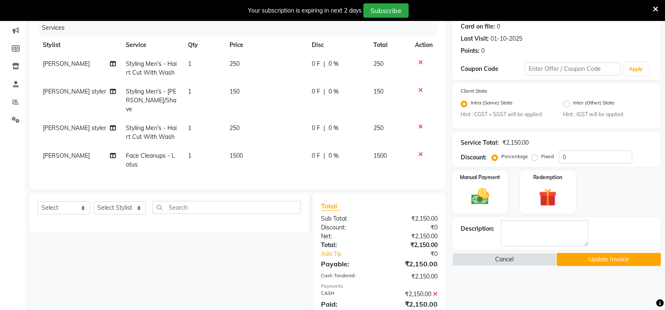
click at [435, 292] on icon at bounding box center [435, 294] width 5 height 6
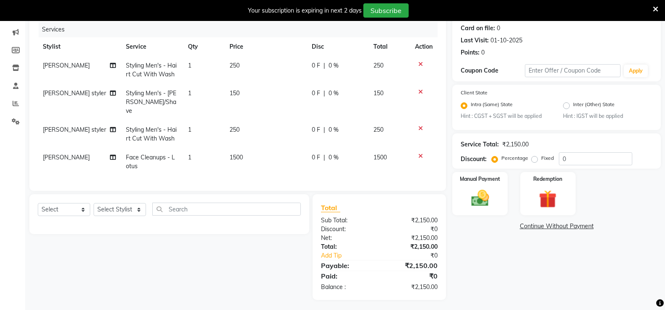
click at [340, 89] on div "0 F | 0 %" at bounding box center [338, 93] width 52 height 9
select select "61129"
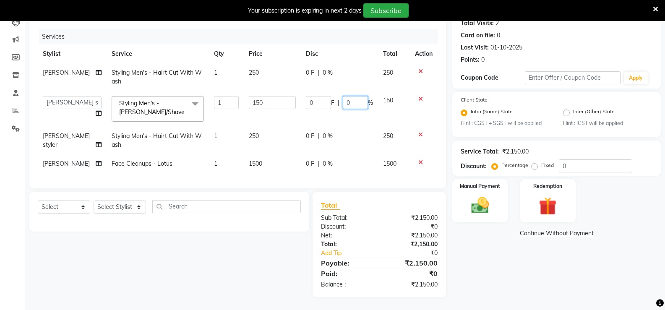
click at [361, 96] on input "0" at bounding box center [355, 102] width 25 height 13
type input "150"
click at [356, 115] on tbody "[PERSON_NAME] Styling Men's - Hairt Cut With Wash 1 250 0 F | 0 % 250 anjali [P…" at bounding box center [238, 118] width 400 height 110
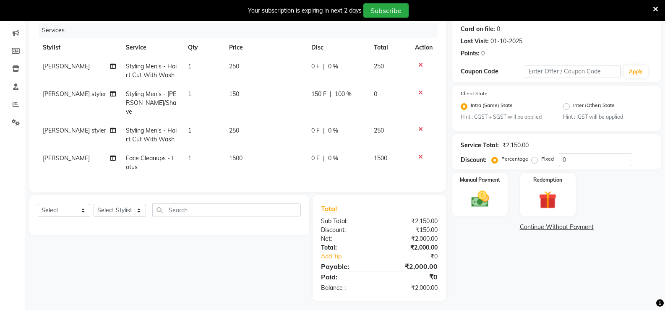
scroll to position [103, 0]
click at [497, 203] on div "Manual Payment" at bounding box center [481, 193] width 58 height 45
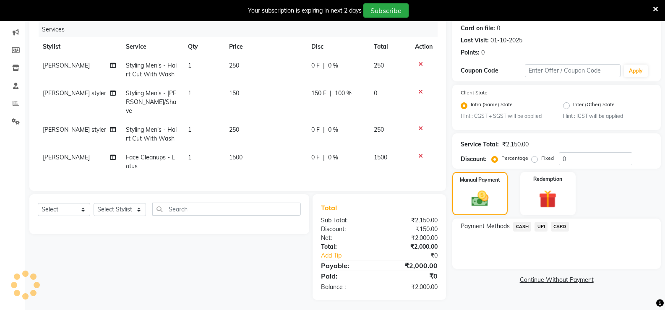
click at [543, 227] on span "UPI" at bounding box center [541, 227] width 13 height 10
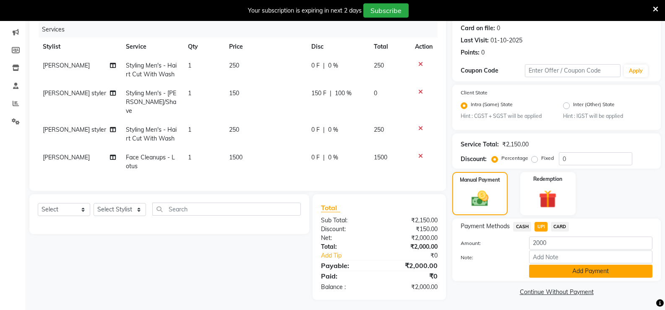
click at [545, 270] on button "Add Payment" at bounding box center [590, 271] width 123 height 13
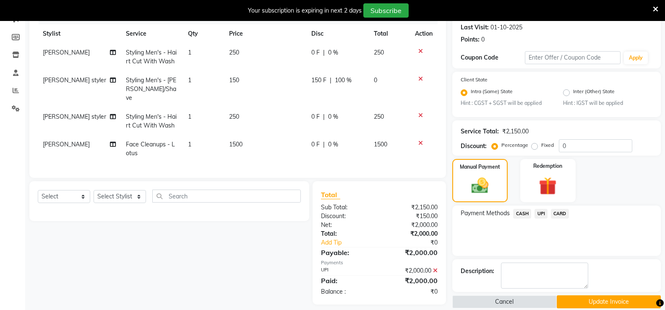
scroll to position [127, 0]
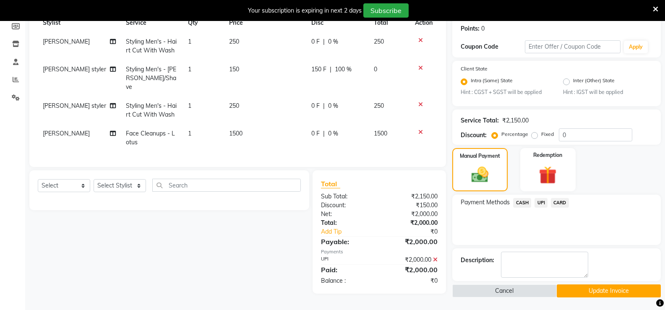
click at [579, 290] on button "Update Invoice" at bounding box center [609, 291] width 104 height 13
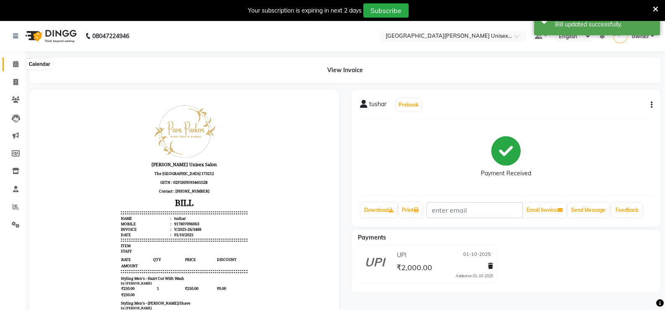
click at [19, 65] on span at bounding box center [15, 65] width 15 height 10
click at [19, 81] on span at bounding box center [15, 83] width 15 height 10
select select "service"
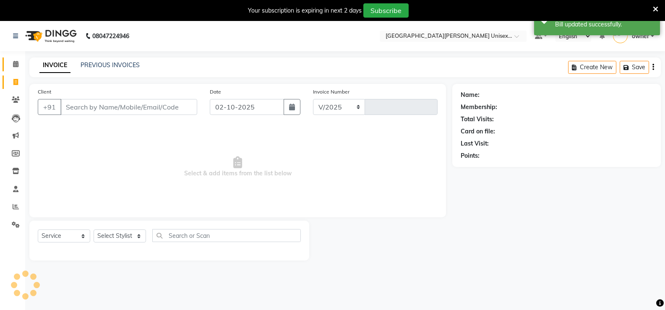
select select "7055"
type input "3498"
click at [20, 68] on span at bounding box center [15, 65] width 15 height 10
